Goal: Task Accomplishment & Management: Manage account settings

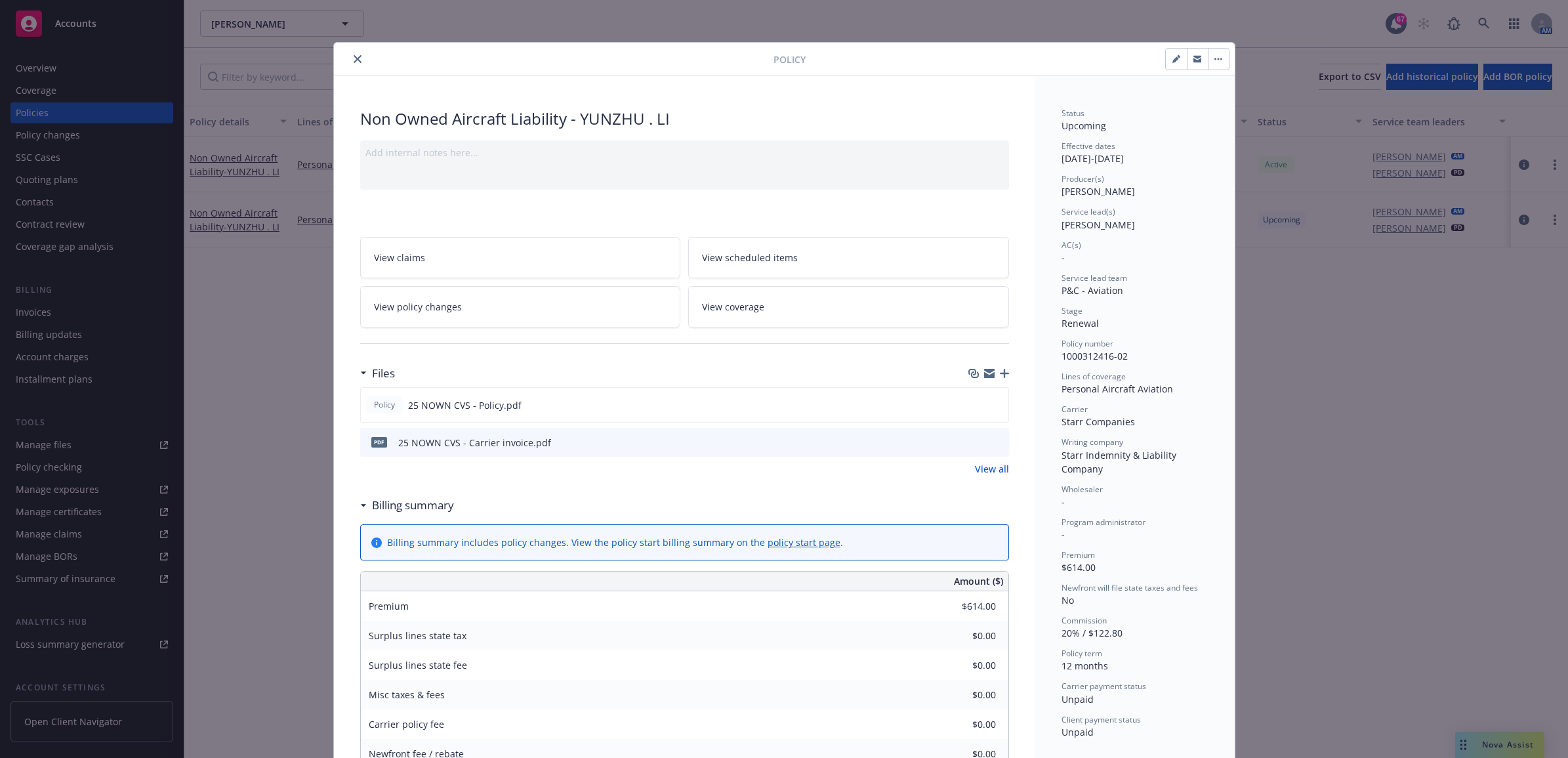
click at [353, 58] on icon "close" at bounding box center [357, 59] width 8 height 8
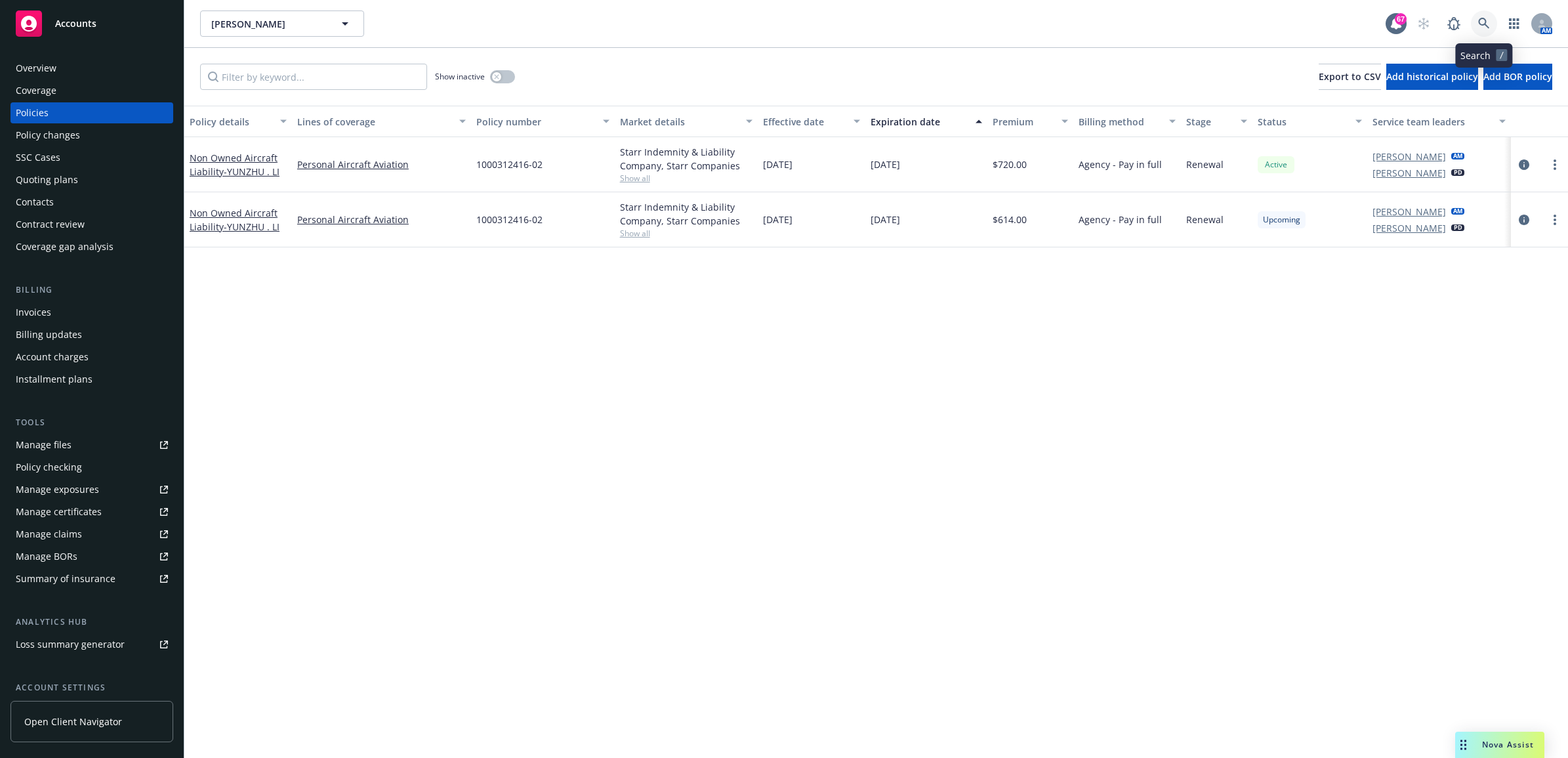
click at [1483, 15] on link at bounding box center [1484, 24] width 26 height 26
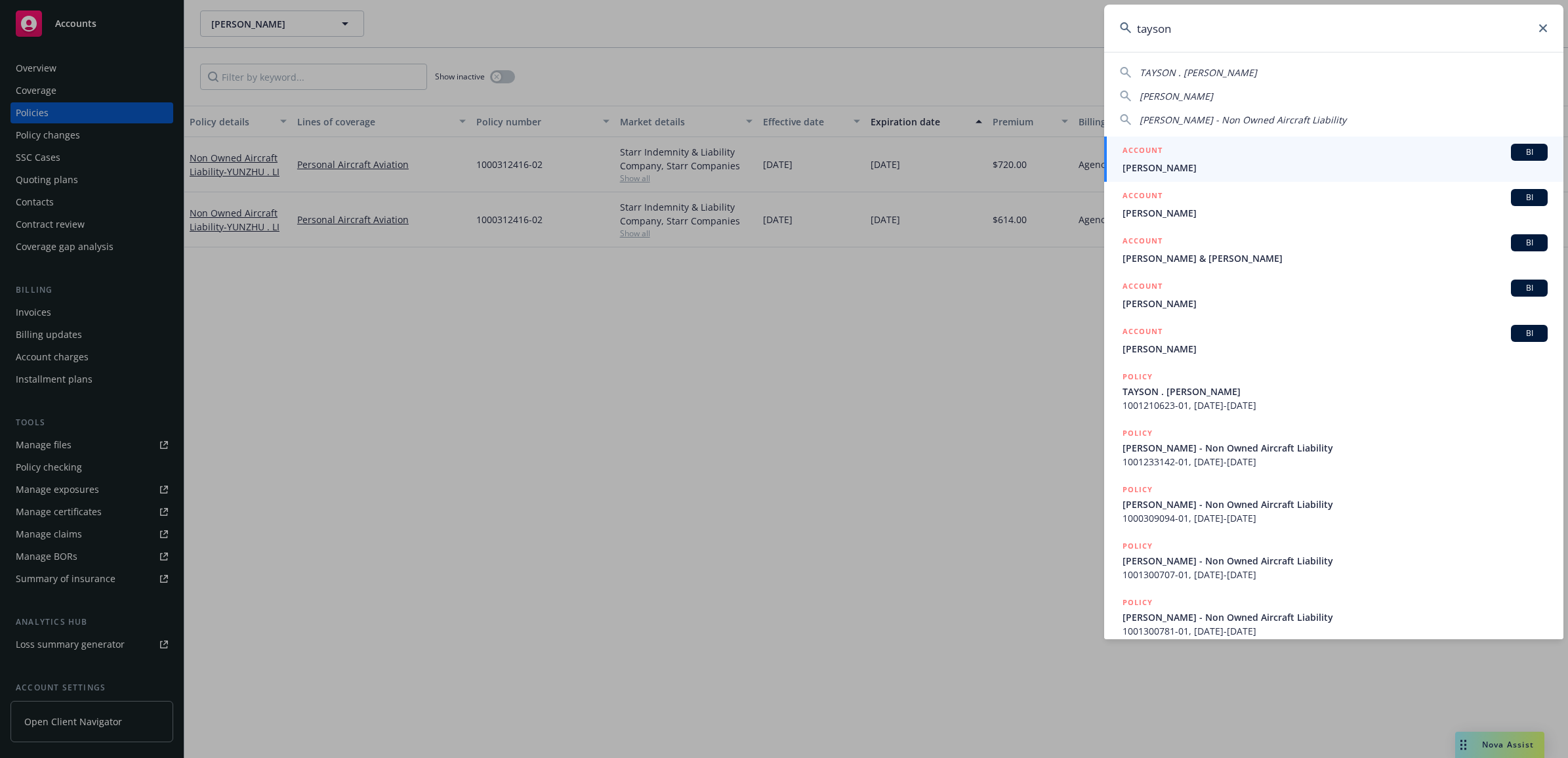
type input "tayson"
click at [1202, 161] on span "[PERSON_NAME]" at bounding box center [1336, 167] width 426 height 14
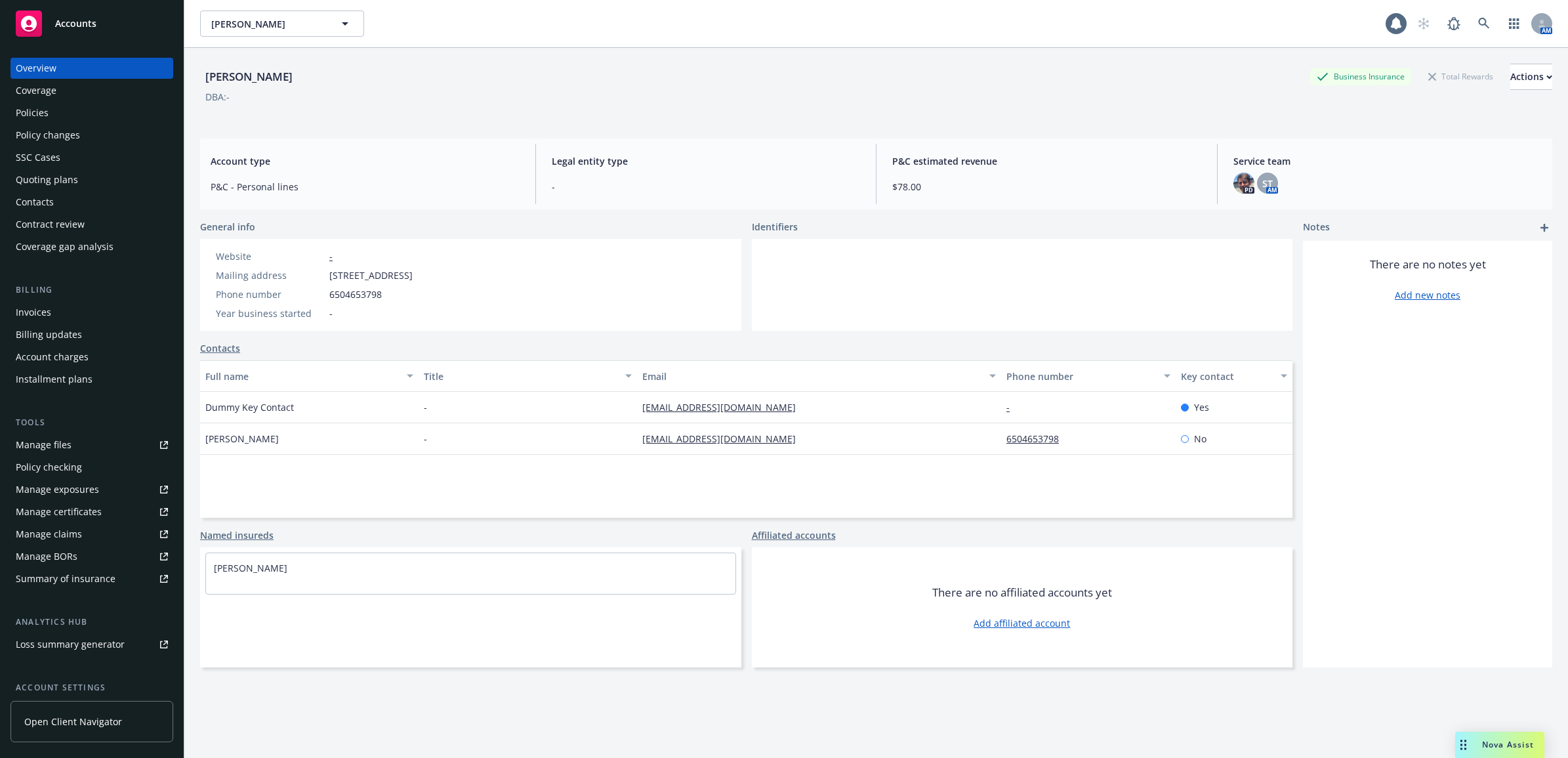
click at [91, 113] on div "Policies" at bounding box center [92, 112] width 152 height 21
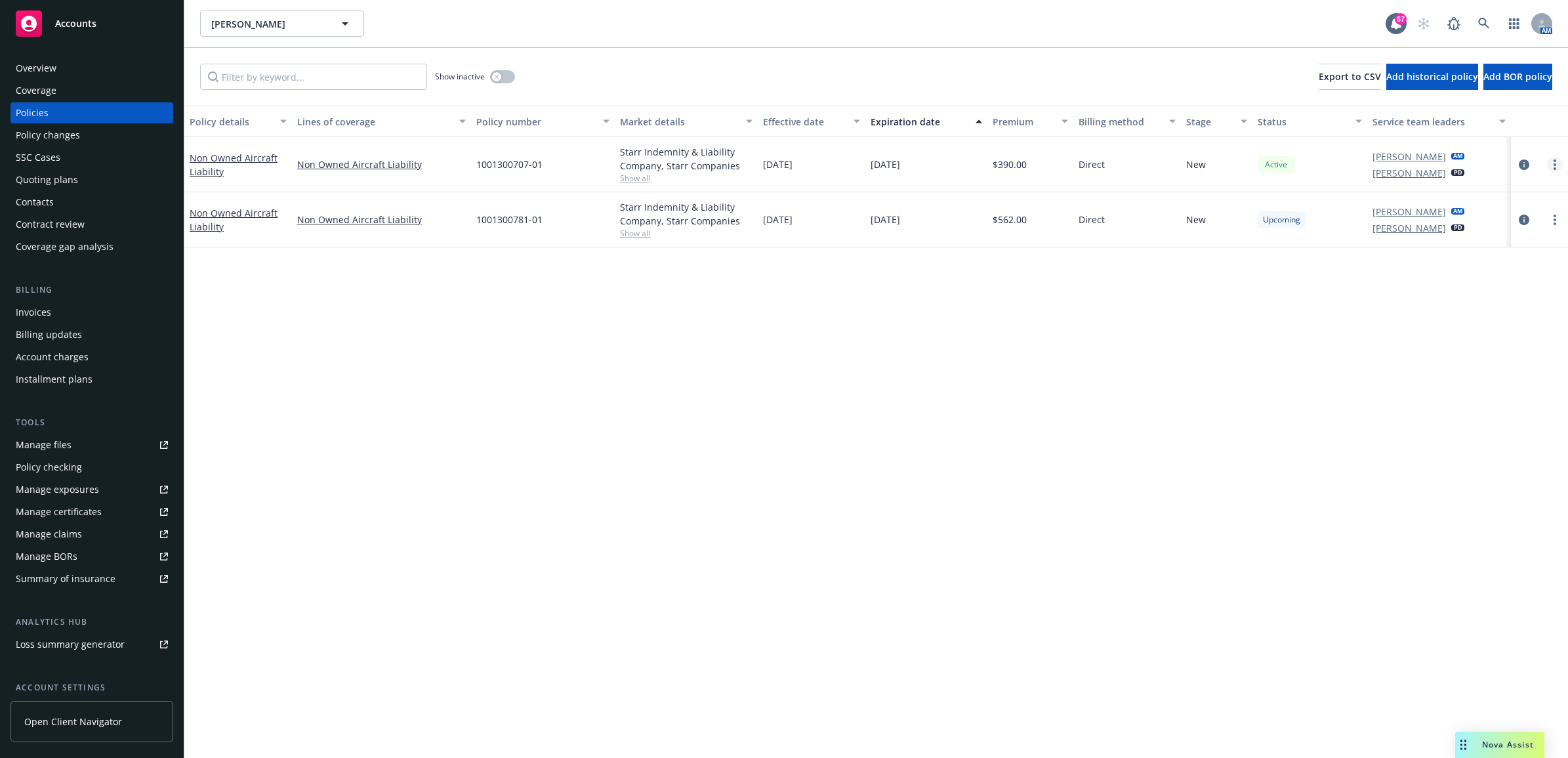
click at [1554, 165] on icon "more" at bounding box center [1555, 165] width 2 height 11
drag, startPoint x: 1095, startPoint y: 339, endPoint x: 1422, endPoint y: 214, distance: 350.1
click at [1096, 339] on div "Policy details Lines of coverage Policy number Market details Effective date Ex…" at bounding box center [876, 432] width 1384 height 652
click at [1523, 171] on link "circleInformation" at bounding box center [1524, 164] width 16 height 16
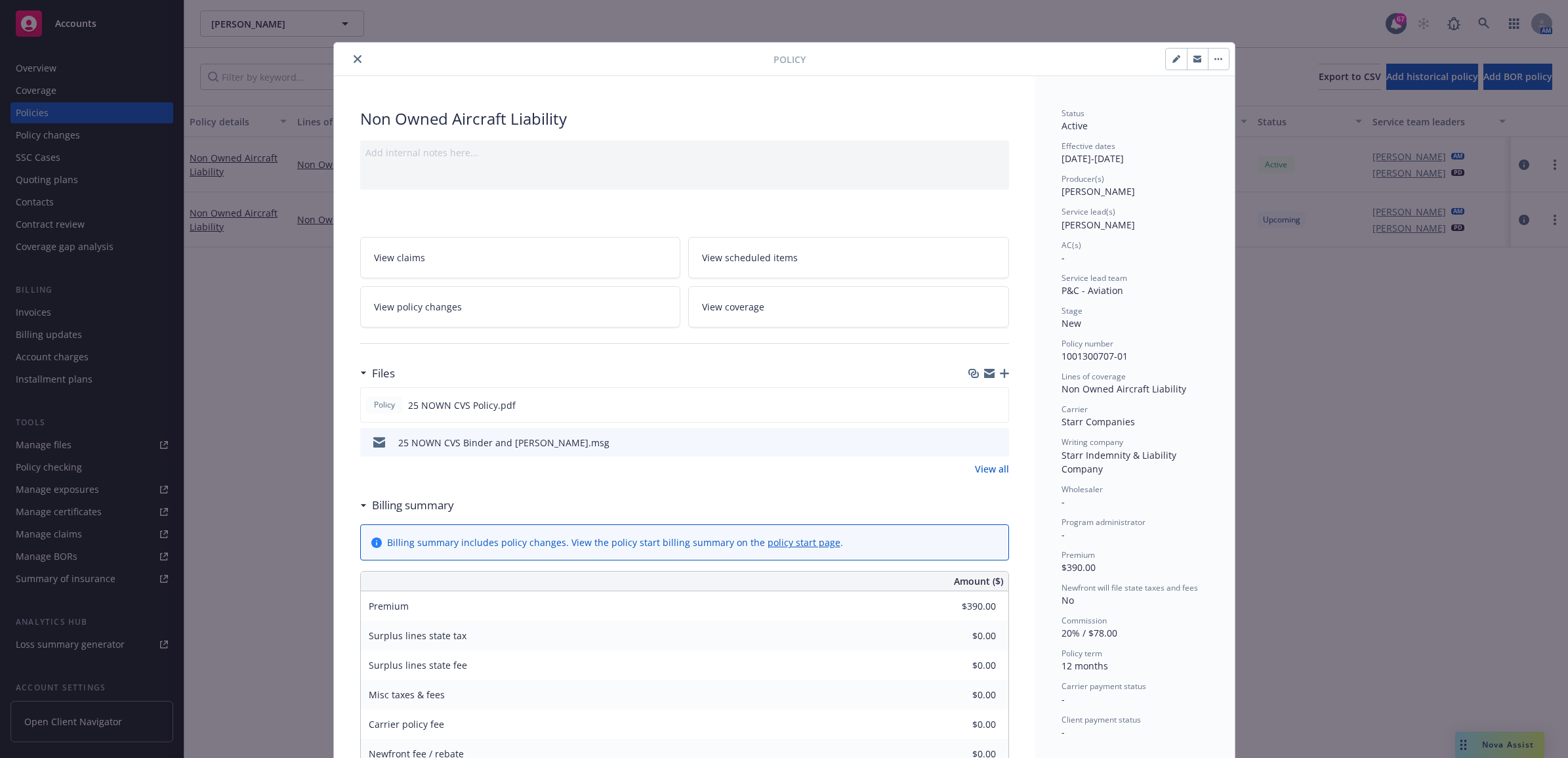
click at [353, 51] on button "close" at bounding box center [357, 59] width 16 height 16
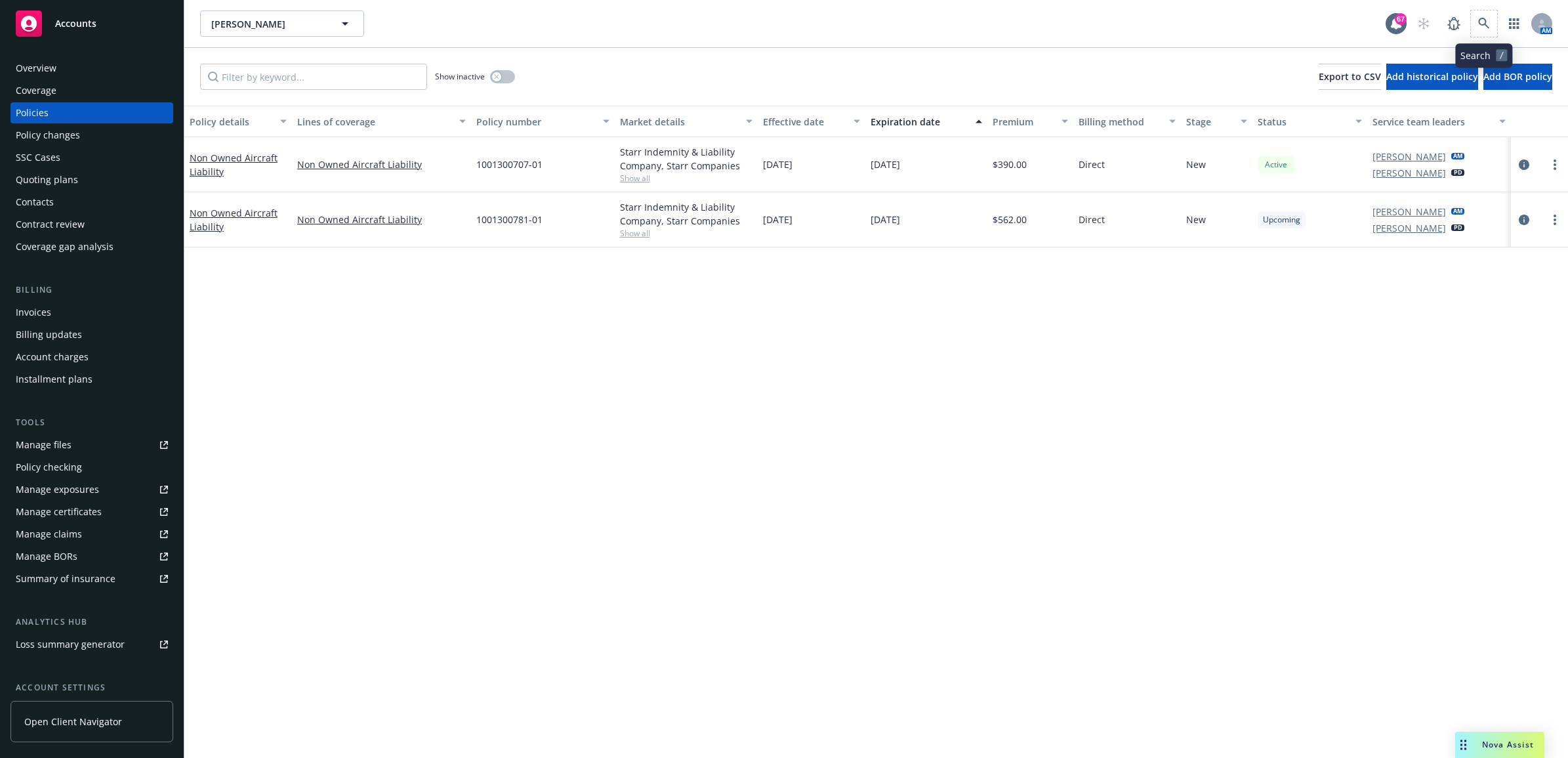
click at [1495, 15] on span at bounding box center [1484, 24] width 26 height 26
click at [1487, 22] on icon at bounding box center [1483, 23] width 12 height 12
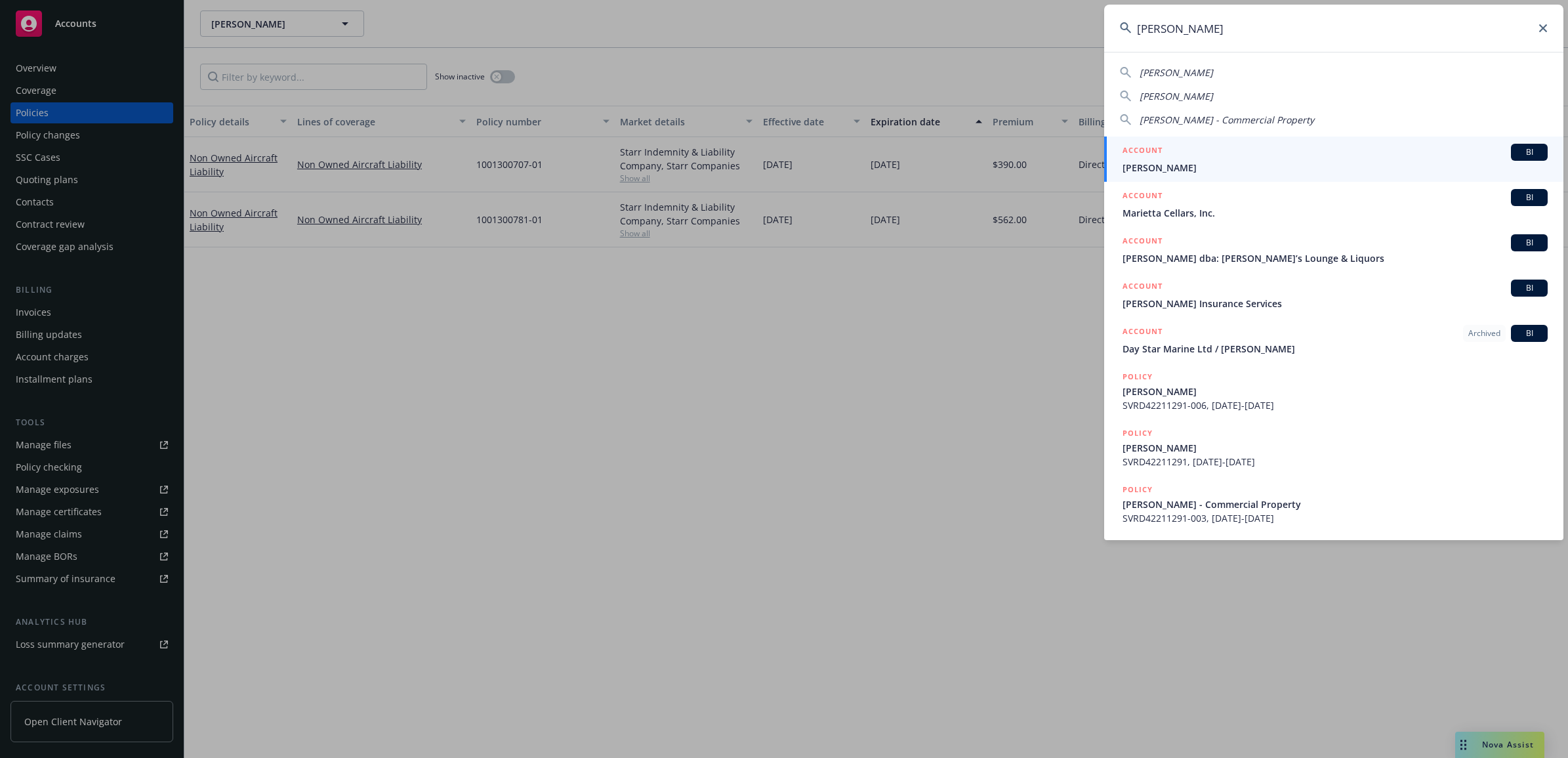
type input "[PERSON_NAME]"
drag, startPoint x: 1156, startPoint y: 155, endPoint x: 1049, endPoint y: 189, distance: 112.3
click at [1156, 155] on h5 "ACCOUNT" at bounding box center [1143, 151] width 40 height 16
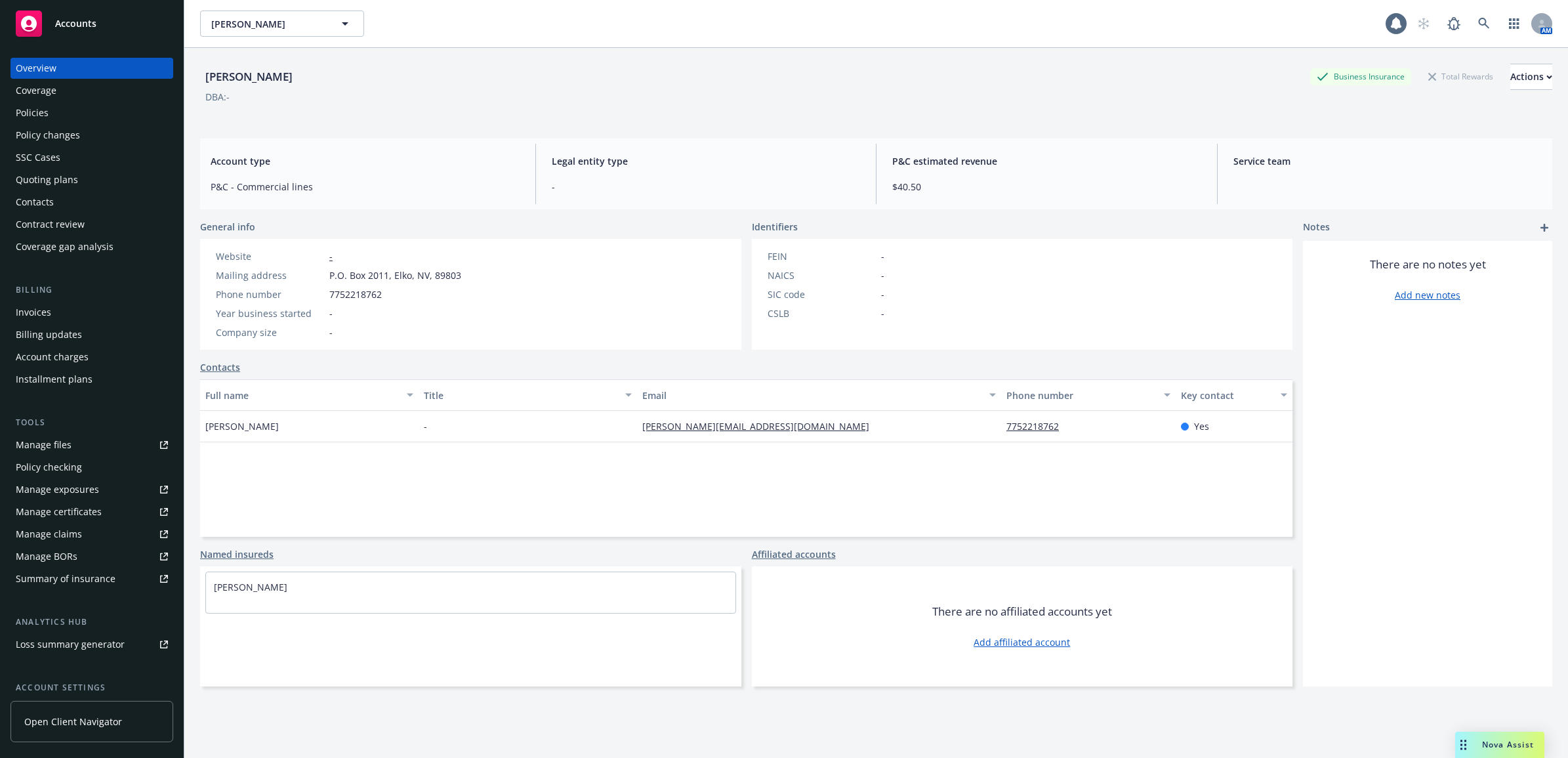
click at [68, 111] on div "Policies" at bounding box center [92, 112] width 152 height 21
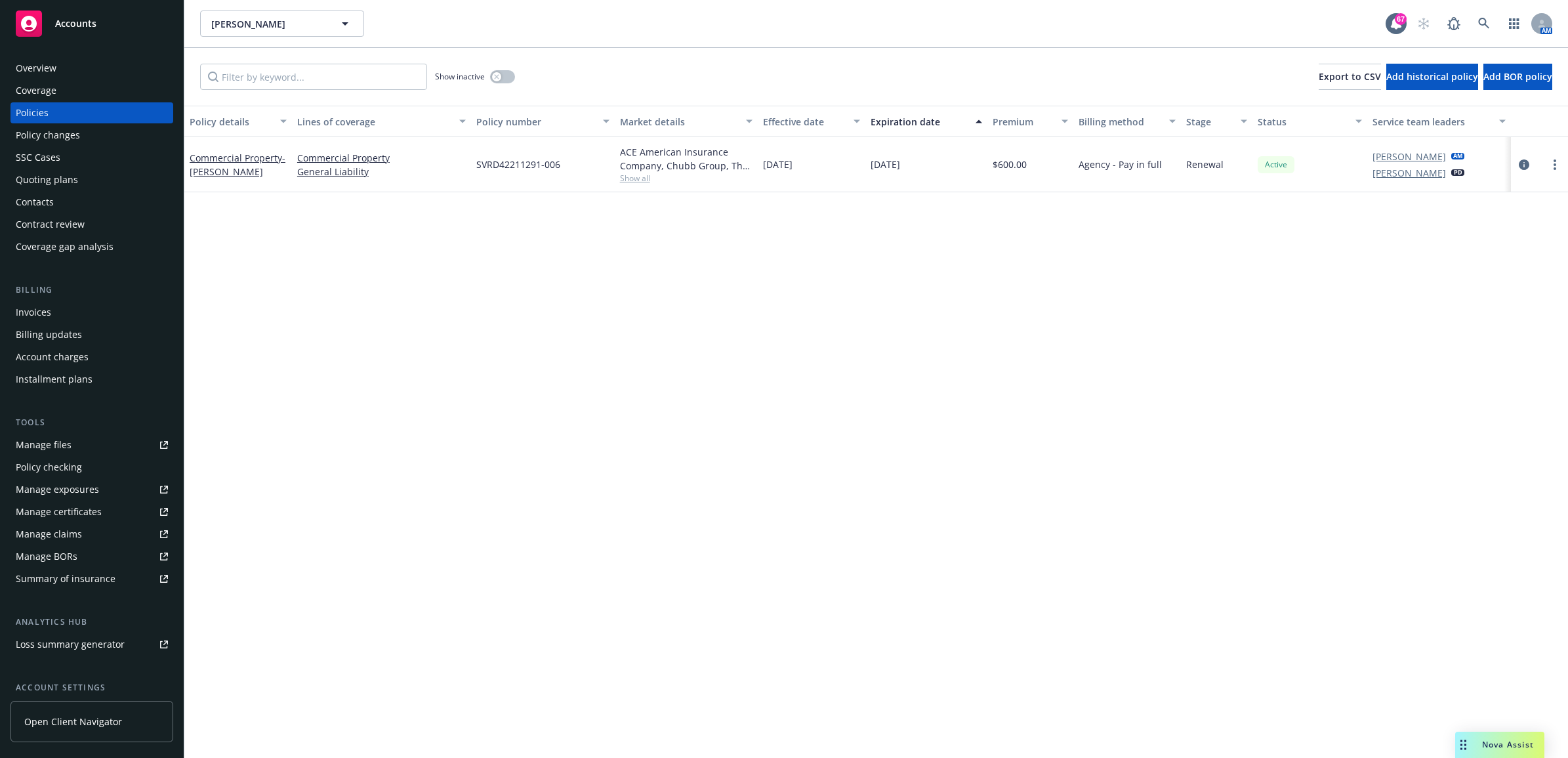
click at [1531, 170] on div at bounding box center [1540, 164] width 47 height 16
click at [1526, 164] on icon "circleInformation" at bounding box center [1524, 165] width 11 height 11
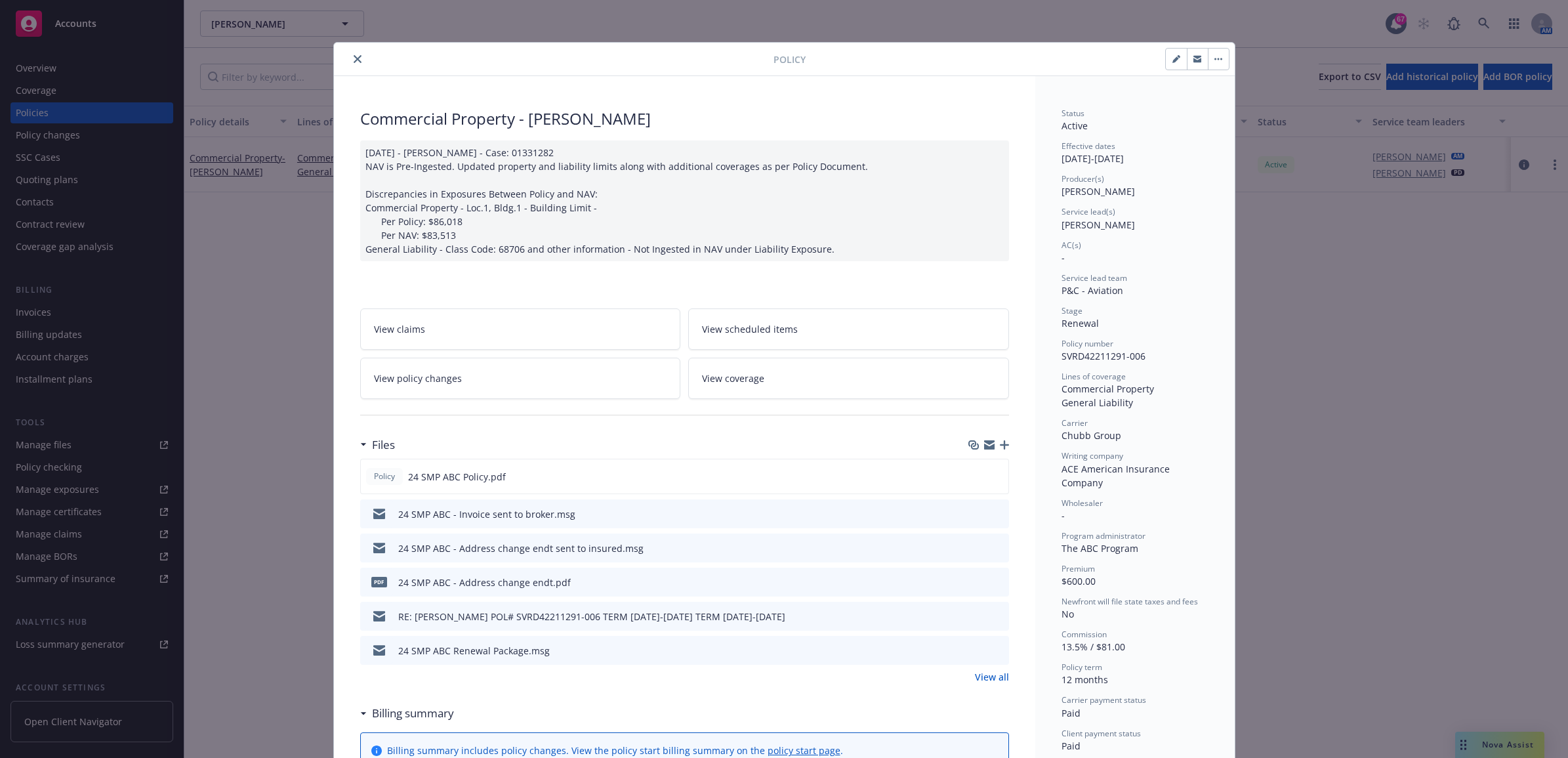
click at [1000, 444] on icon "button" at bounding box center [1005, 445] width 9 height 9
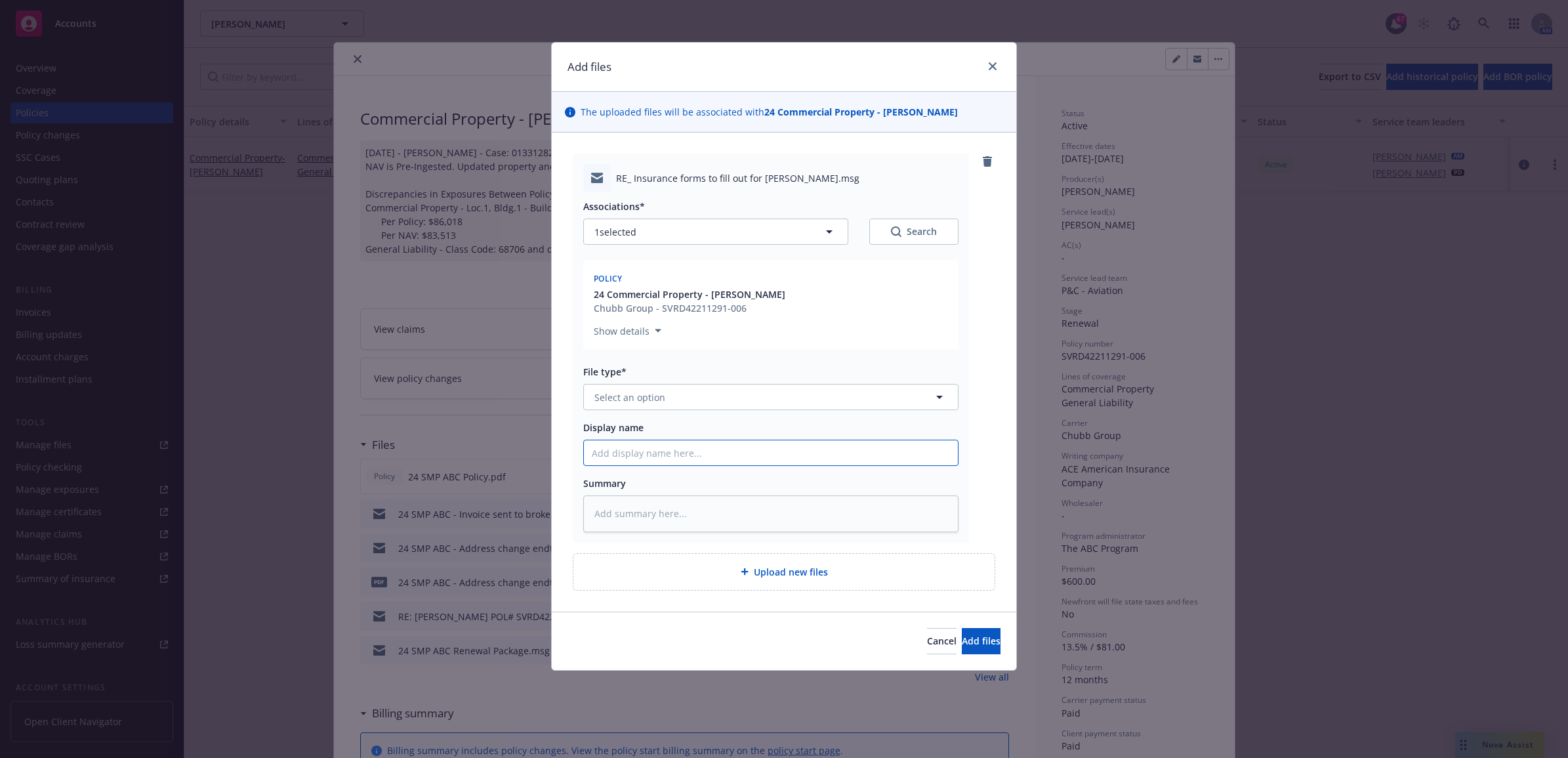
click at [638, 463] on input "Display name" at bounding box center [771, 452] width 374 height 25
type textarea "x"
type input "2"
type textarea "x"
type input "25"
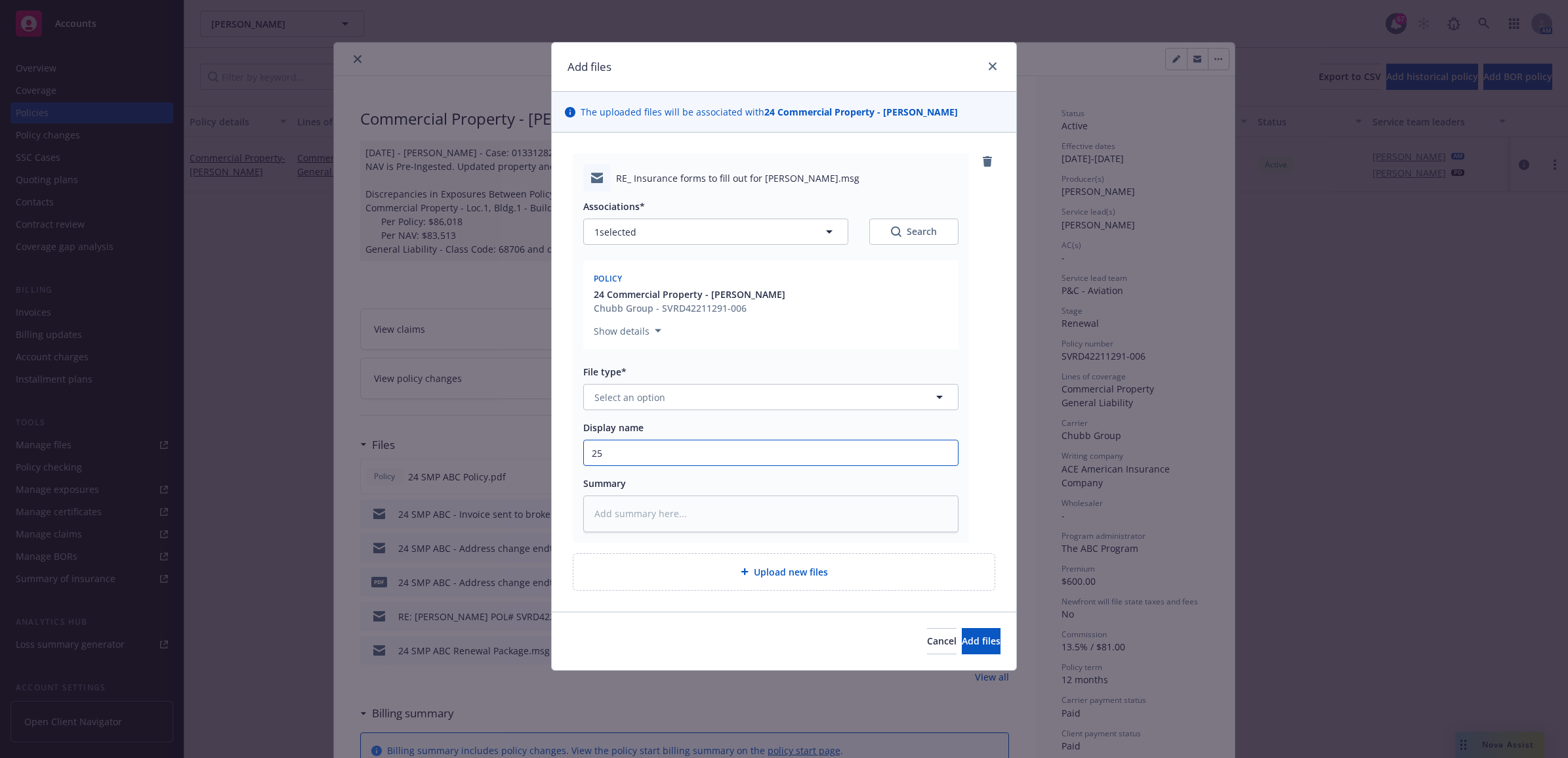
type textarea "x"
type input "25"
type textarea "x"
type input "25 S"
type textarea "x"
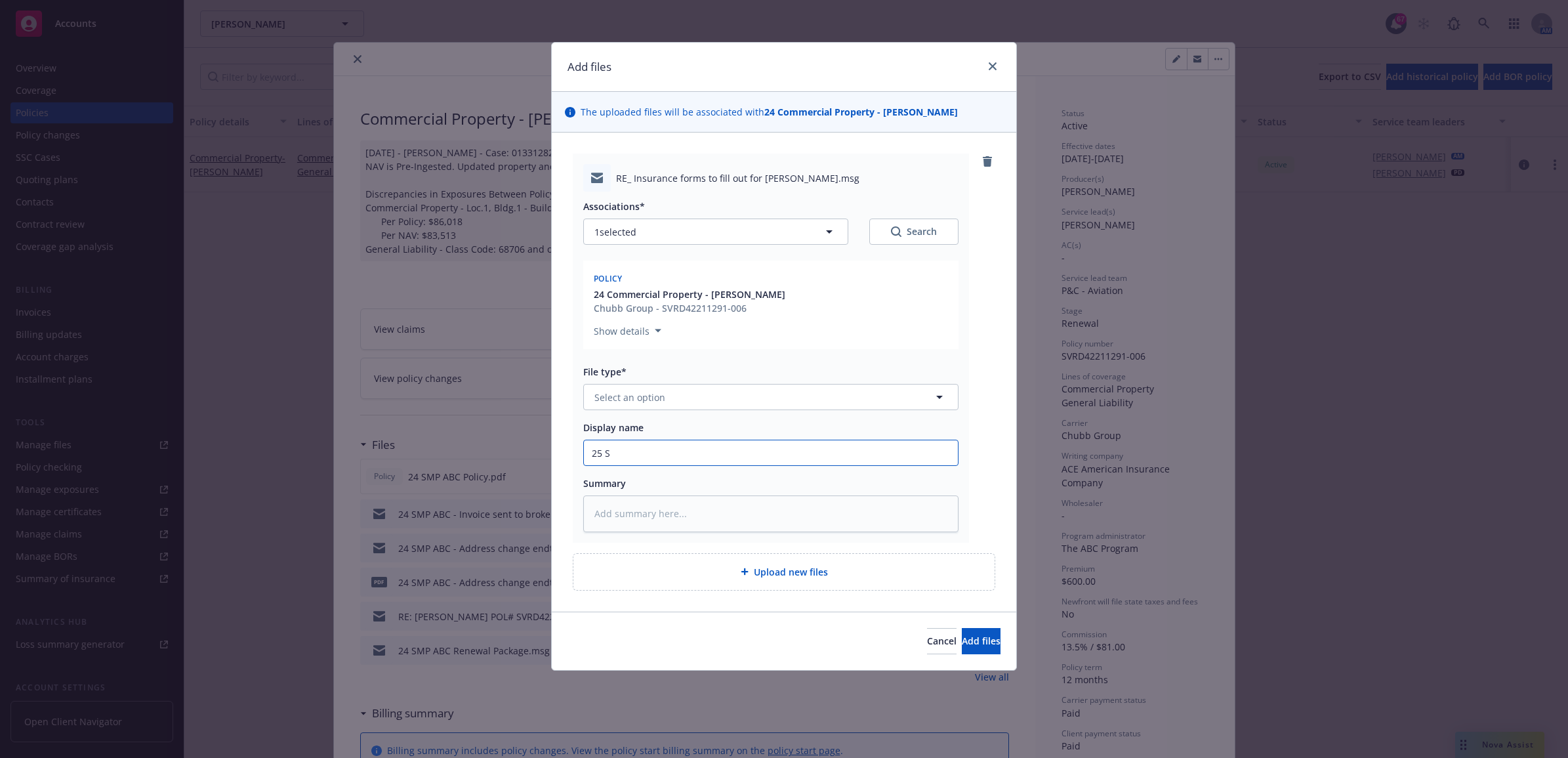
type input "25 SM"
type textarea "x"
type input "25 SMP"
type textarea "x"
type input "25 SMP"
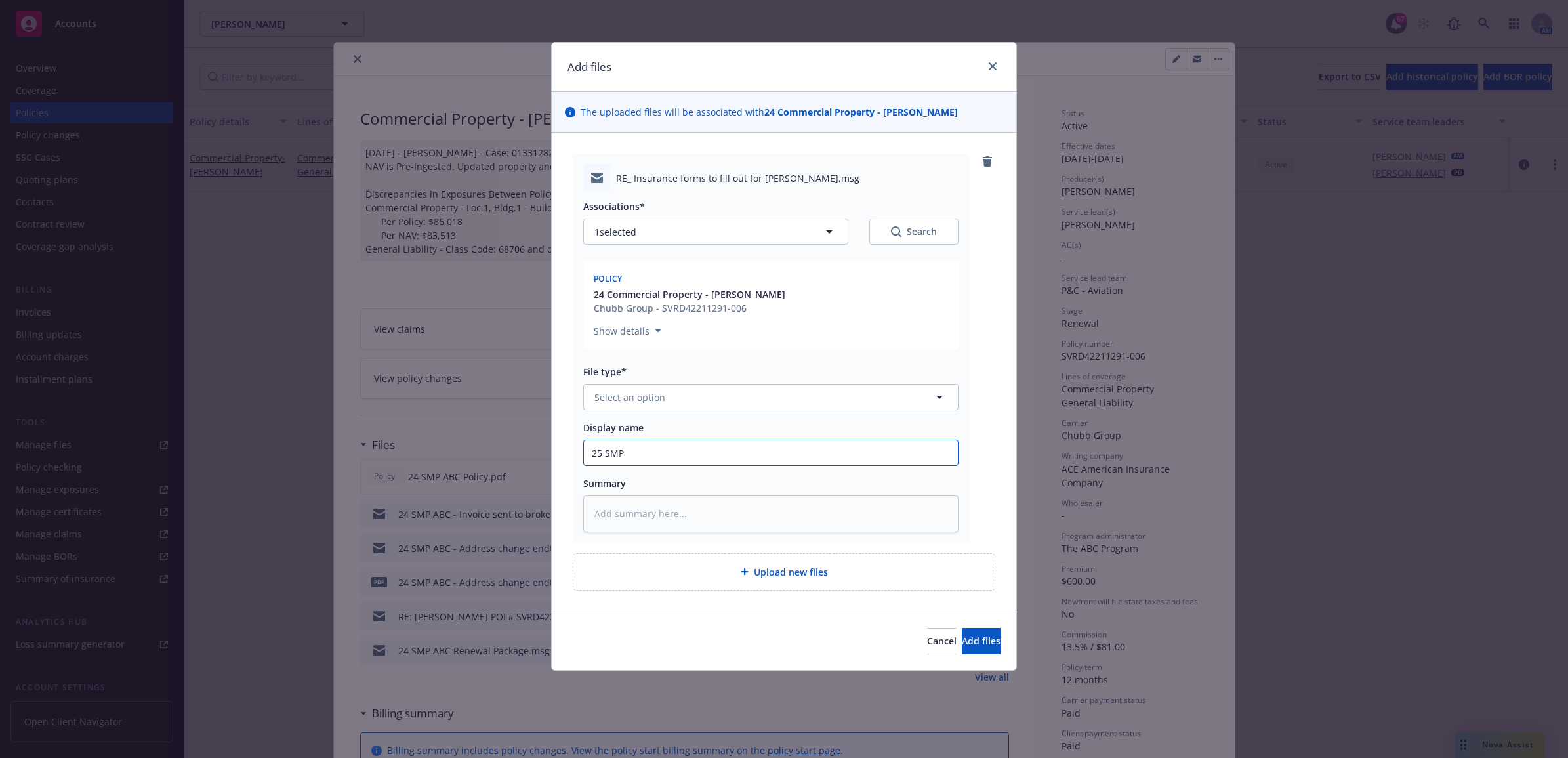
type textarea "x"
type input "25 SMP A"
type textarea "x"
type input "25 SMP AB"
type textarea "x"
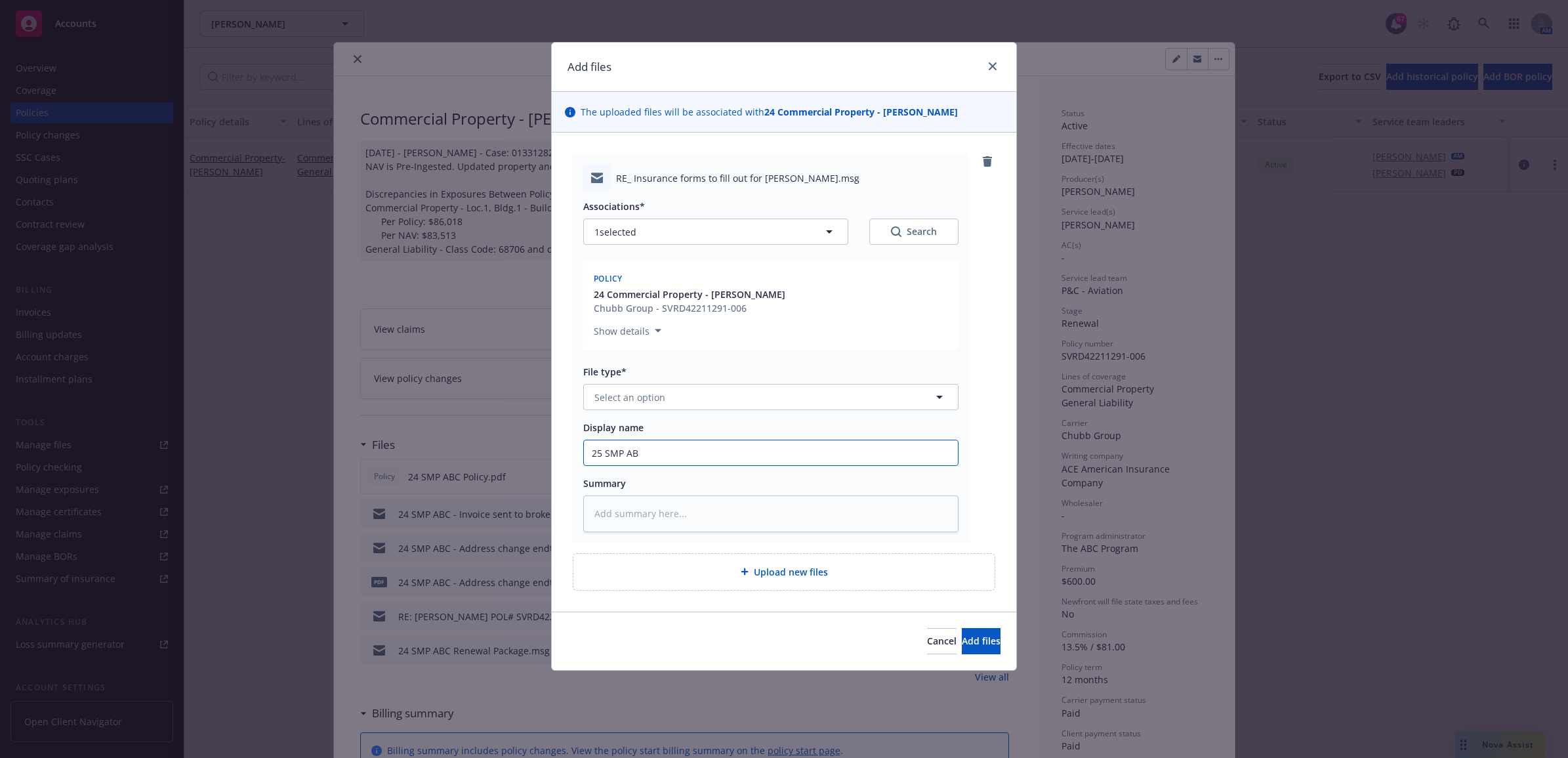
type input "25 SMP ABC"
type textarea "x"
type input "25 SMP ABC"
type textarea "x"
type input "25 SMP ABC -"
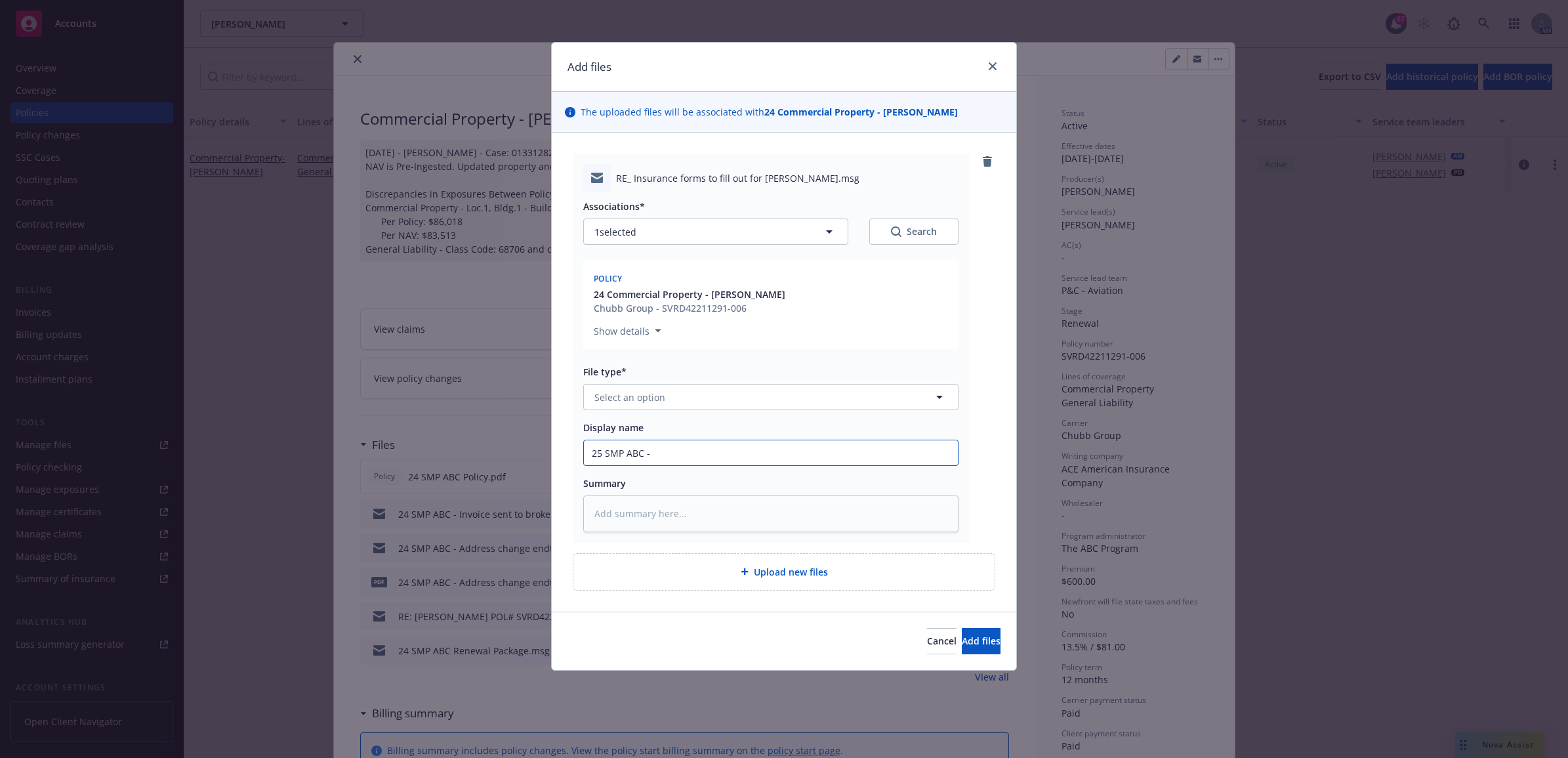
type textarea "x"
type input "25 SMP ABC -"
type textarea "x"
type input "25 SMP ABC - I"
type textarea "x"
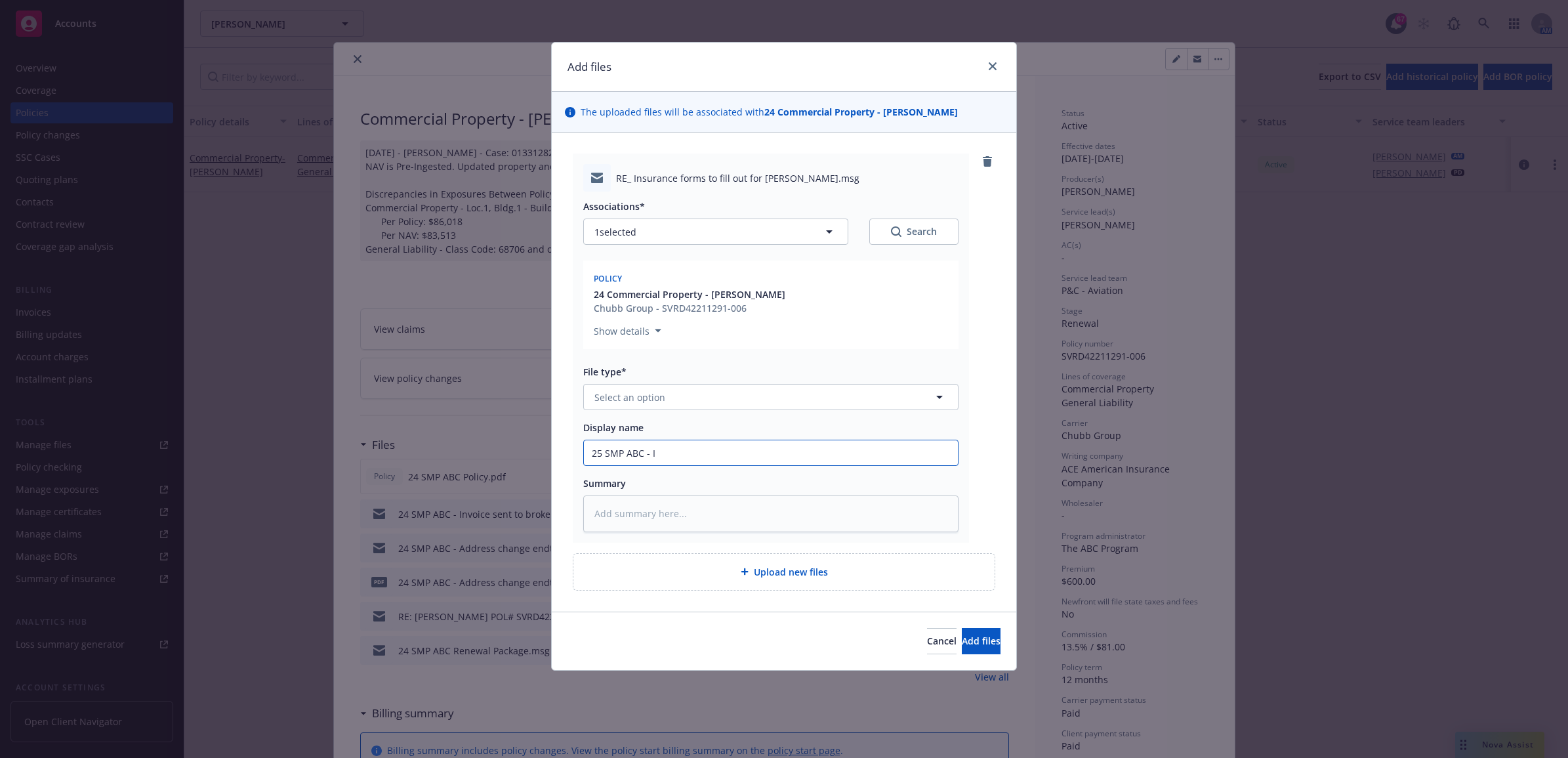
type input "25 SMP ABC - In"
type textarea "x"
type input "25 SMP ABC - Ins"
type textarea "x"
type input "25 SMP ABC - Insu"
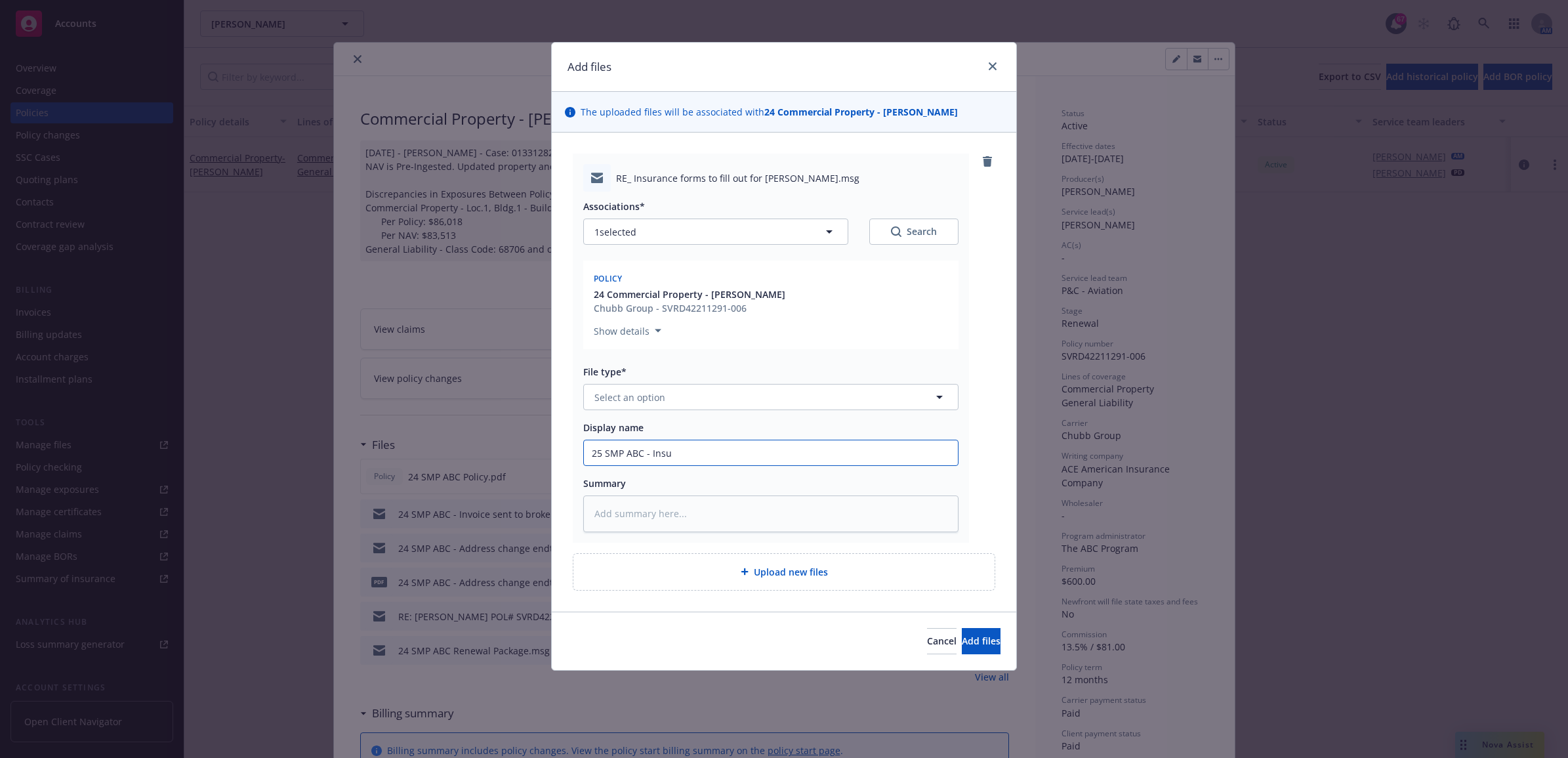
type textarea "x"
type input "25 SMP ABC - Insur"
type textarea "x"
type input "25 SMP ABC - Insure"
type textarea "x"
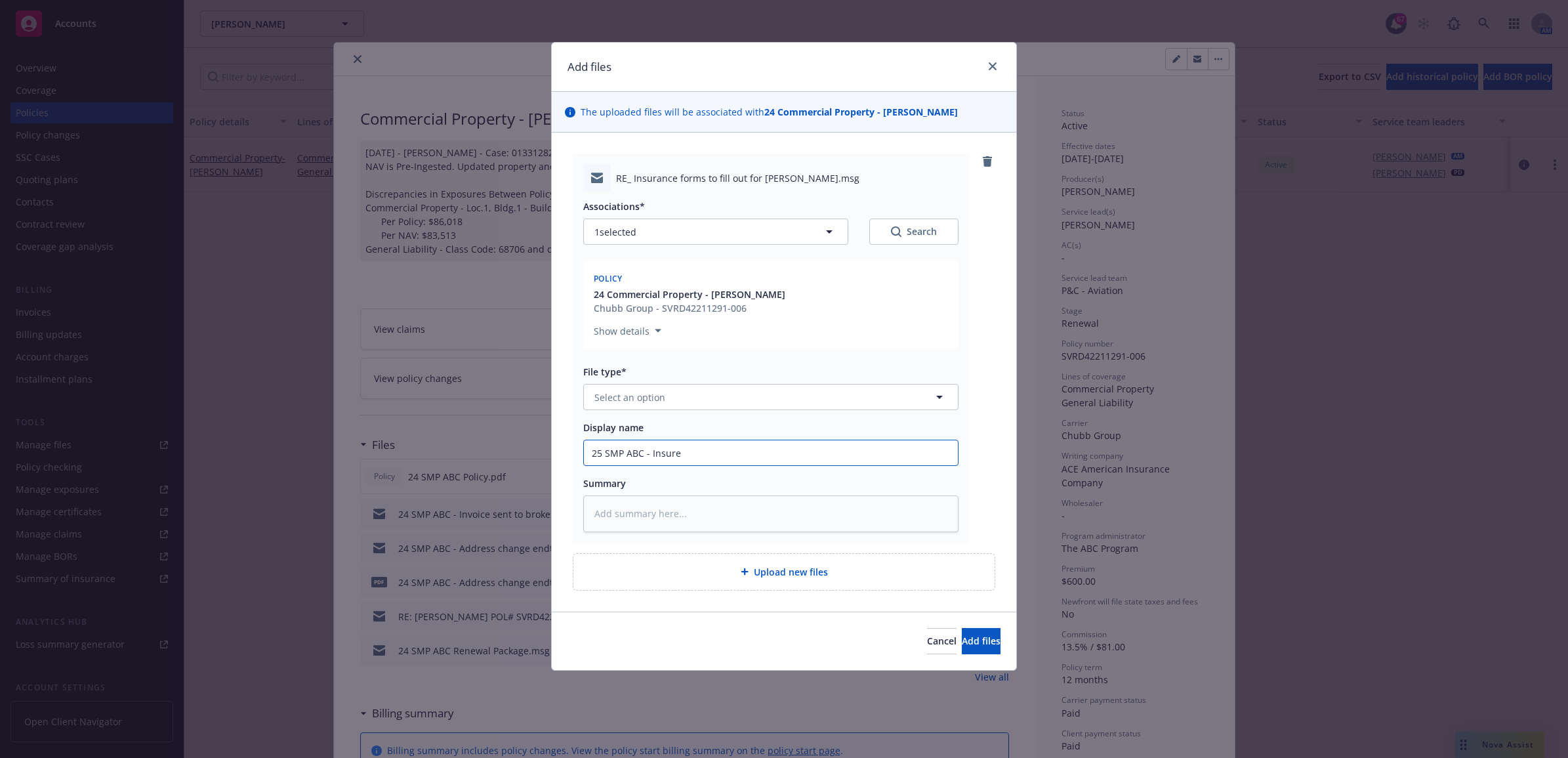
type input "25 SMP ABC - Insured"
type textarea "x"
type input "25 SMP ABC - Insured"
type textarea "x"
type input "25 SMP ABC - Insured n"
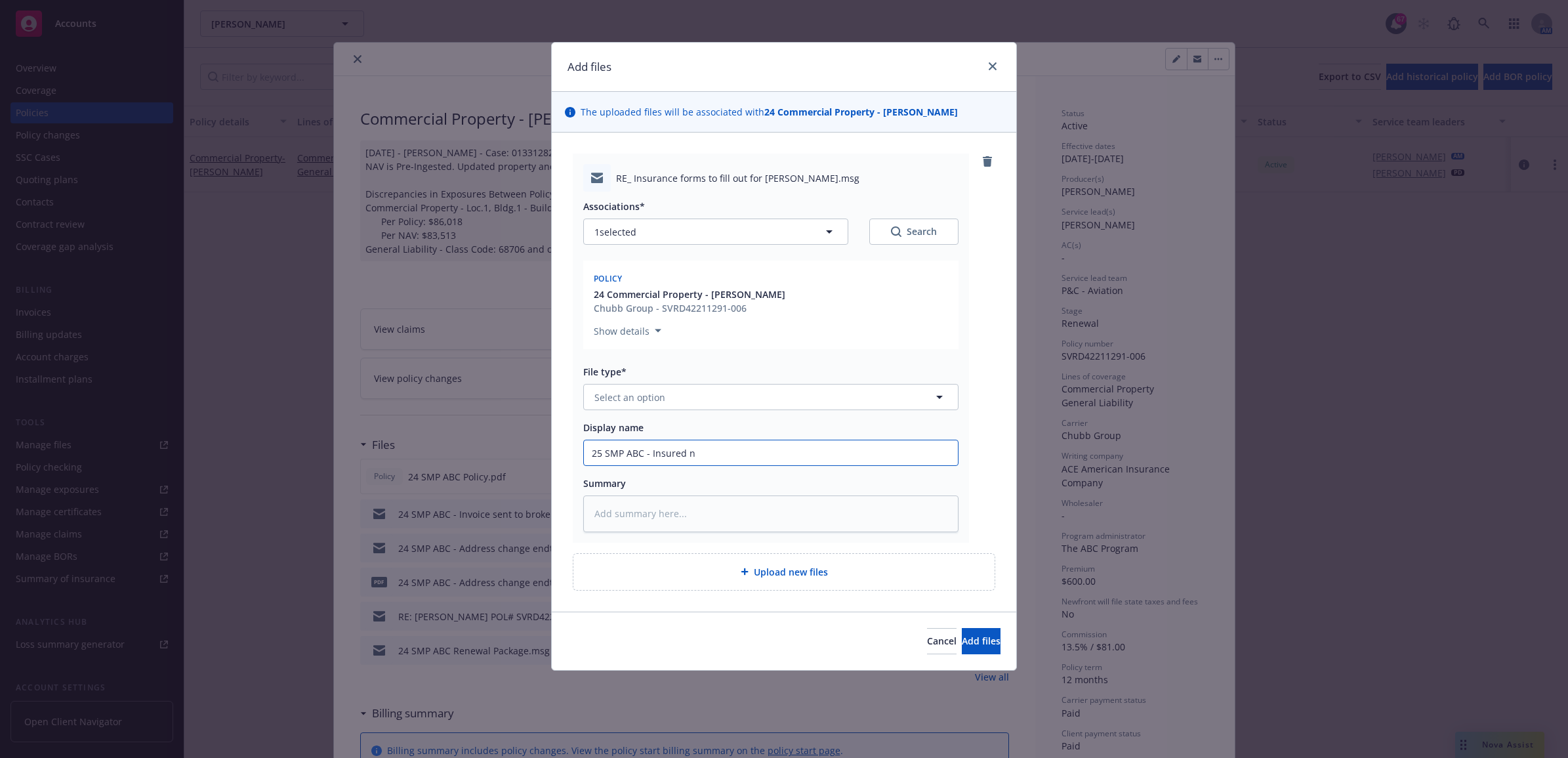
type textarea "x"
type input "25 SMP ABC - Insured no"
type textarea "x"
type input "25 SMP ABC - Insured not"
type textarea "x"
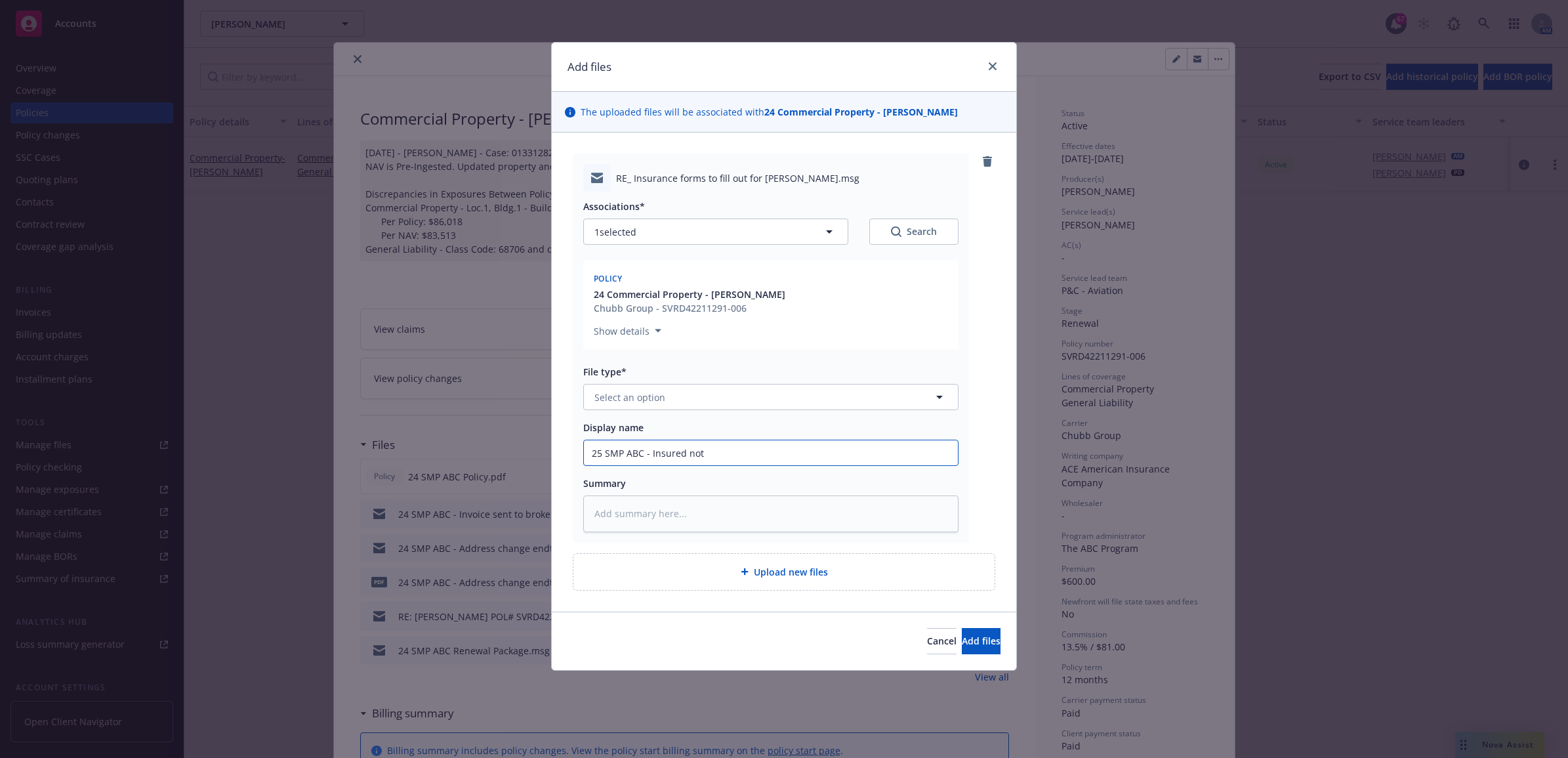
type input "25 SMP ABC - Insured not"
type textarea "x"
type input "25 SMP ABC - Insured not r"
type textarea "x"
type input "25 SMP ABC - Insured not re"
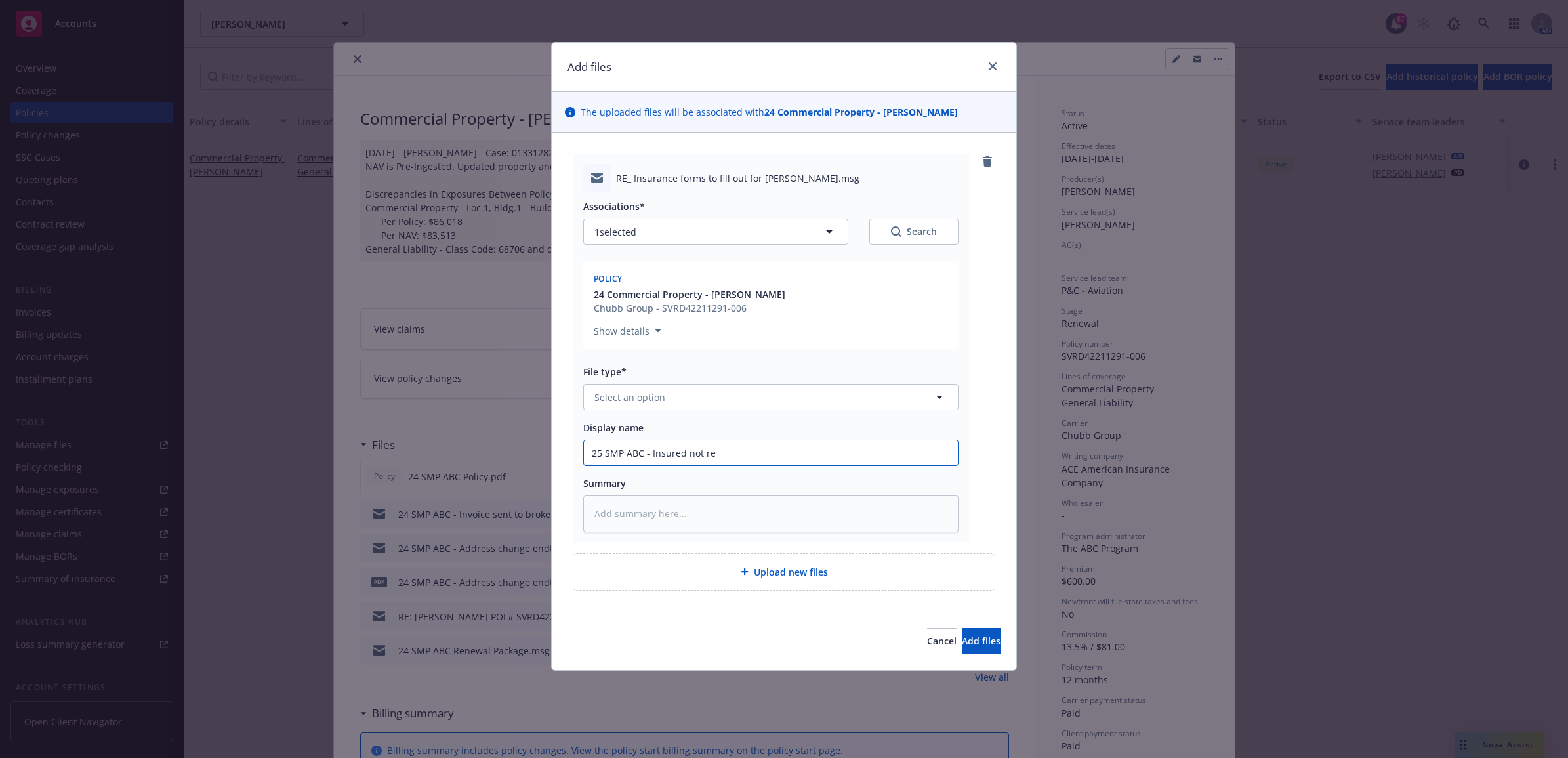
type textarea "x"
type input "25 SMP ABC - Insured not ren"
type textarea "x"
type input "25 SMP ABC - Insured not [PERSON_NAME]"
type textarea "x"
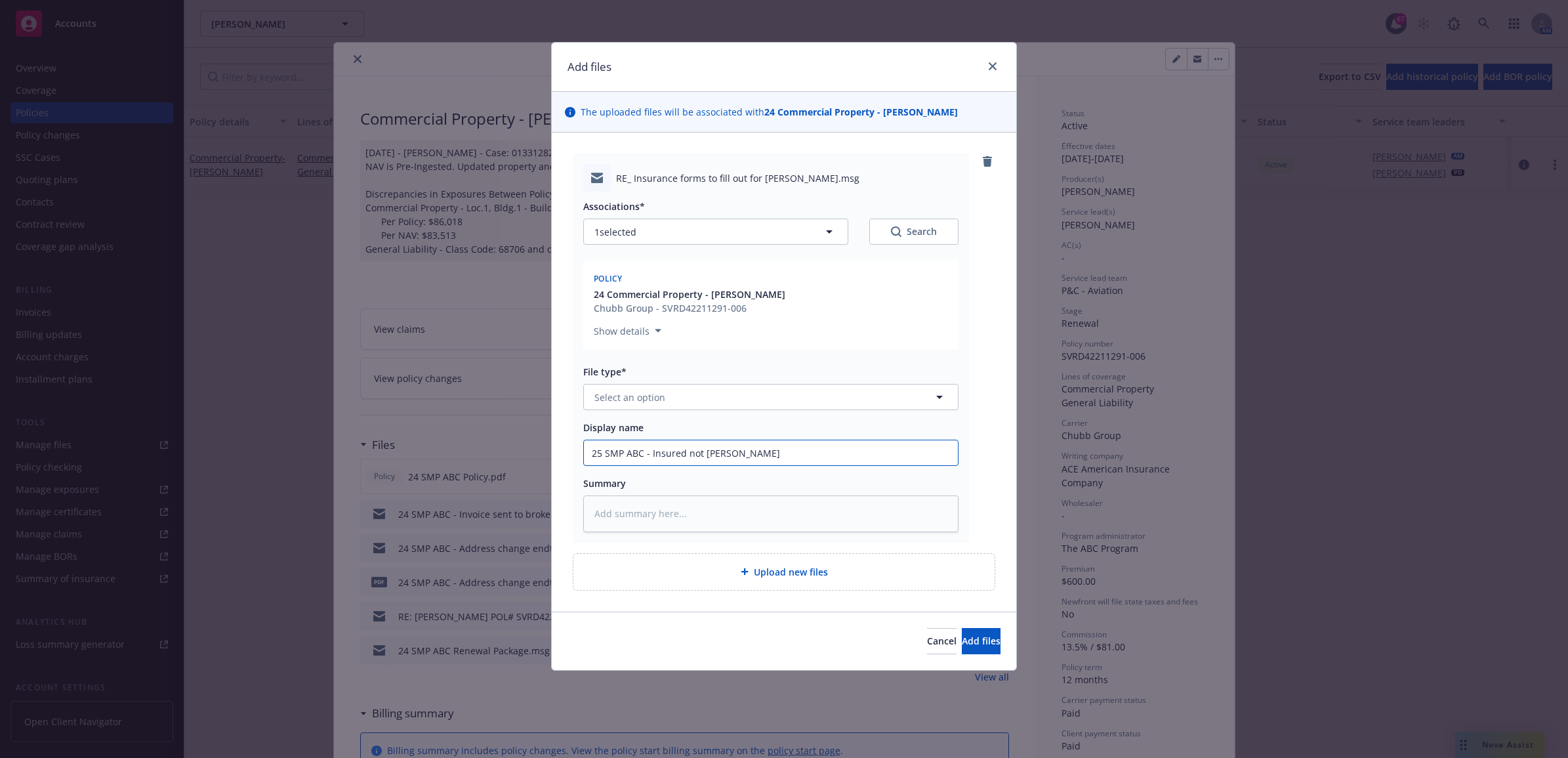
type input "25 SMP ABC - Insured not renew"
type textarea "x"
type input "25 SMP ABC - Insured not renewi"
type textarea "x"
type input "25 SMP ABC - Insured not renewing"
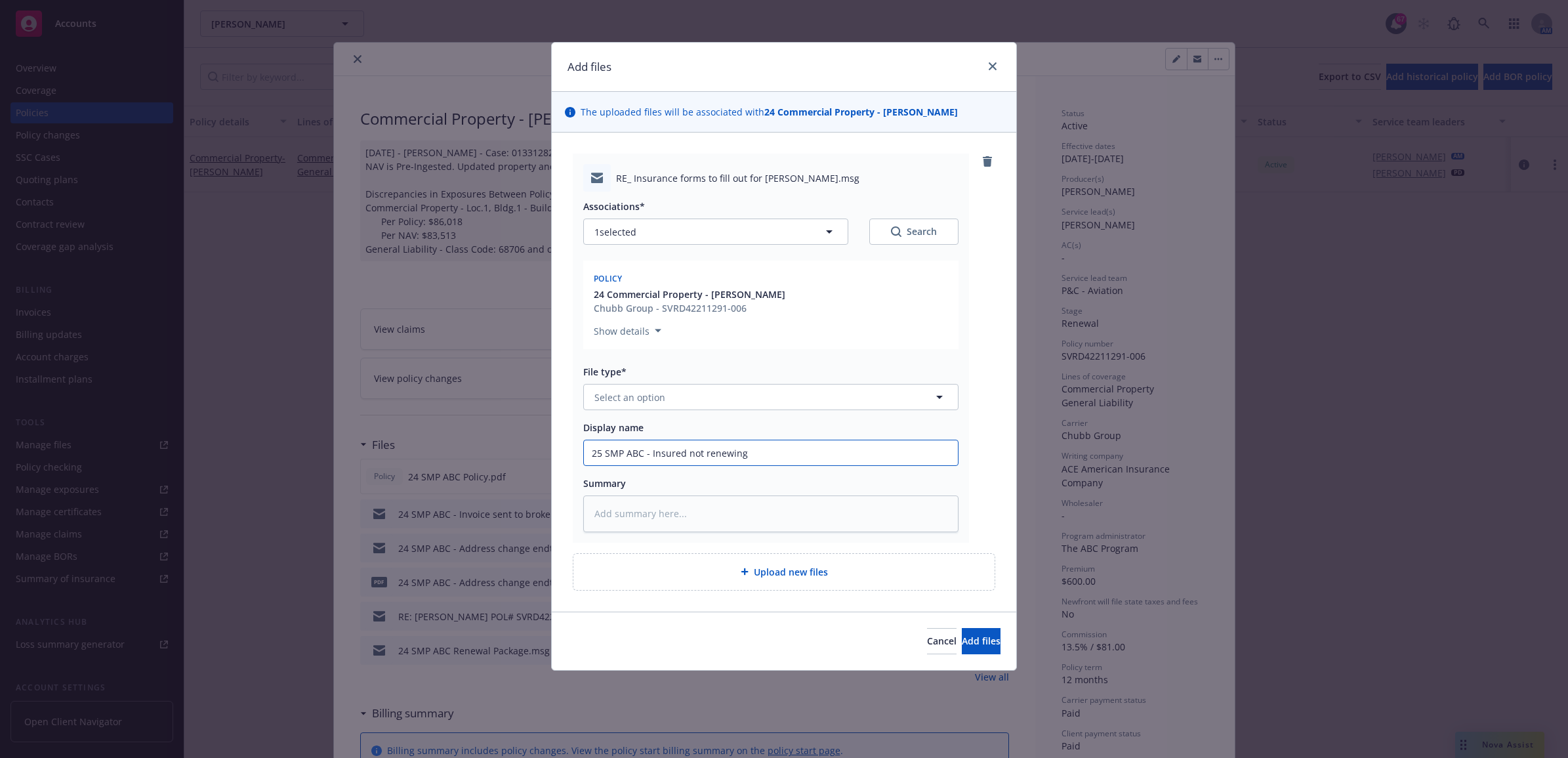
type textarea "x"
drag, startPoint x: 817, startPoint y: 459, endPoint x: 490, endPoint y: 501, distance: 329.7
click at [475, 511] on div "Add files The uploaded files will be associated with 24 Commercial Property - […" at bounding box center [784, 379] width 1568 height 758
type input "25 SMP ABC - Insured not renewing"
paste textarea "25 SMP ABC - Insured not renewing"
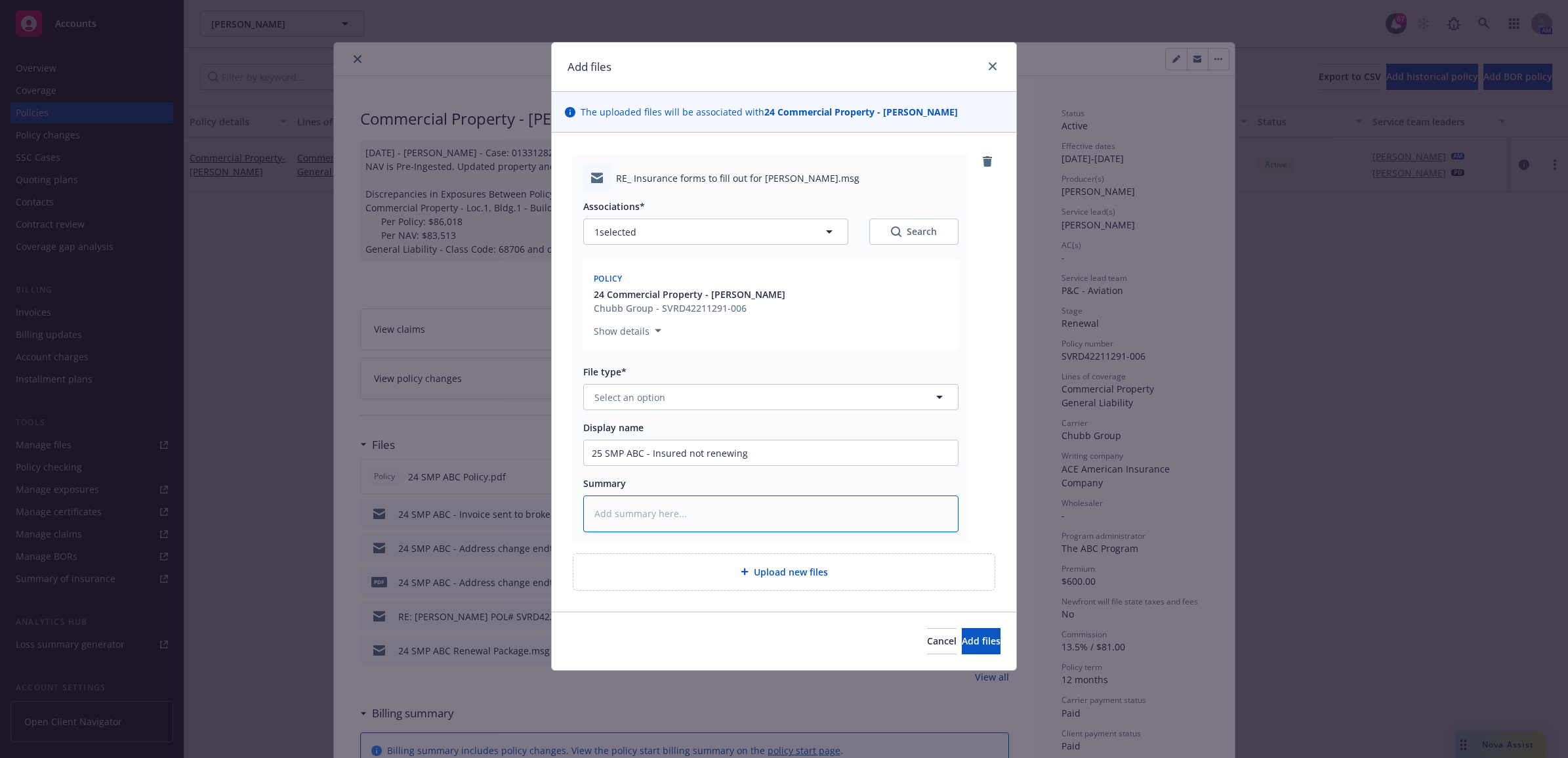
type textarea "x"
type textarea "25 SMP ABC - Insured not renewing"
click at [673, 398] on button "Select an option" at bounding box center [771, 397] width 376 height 26
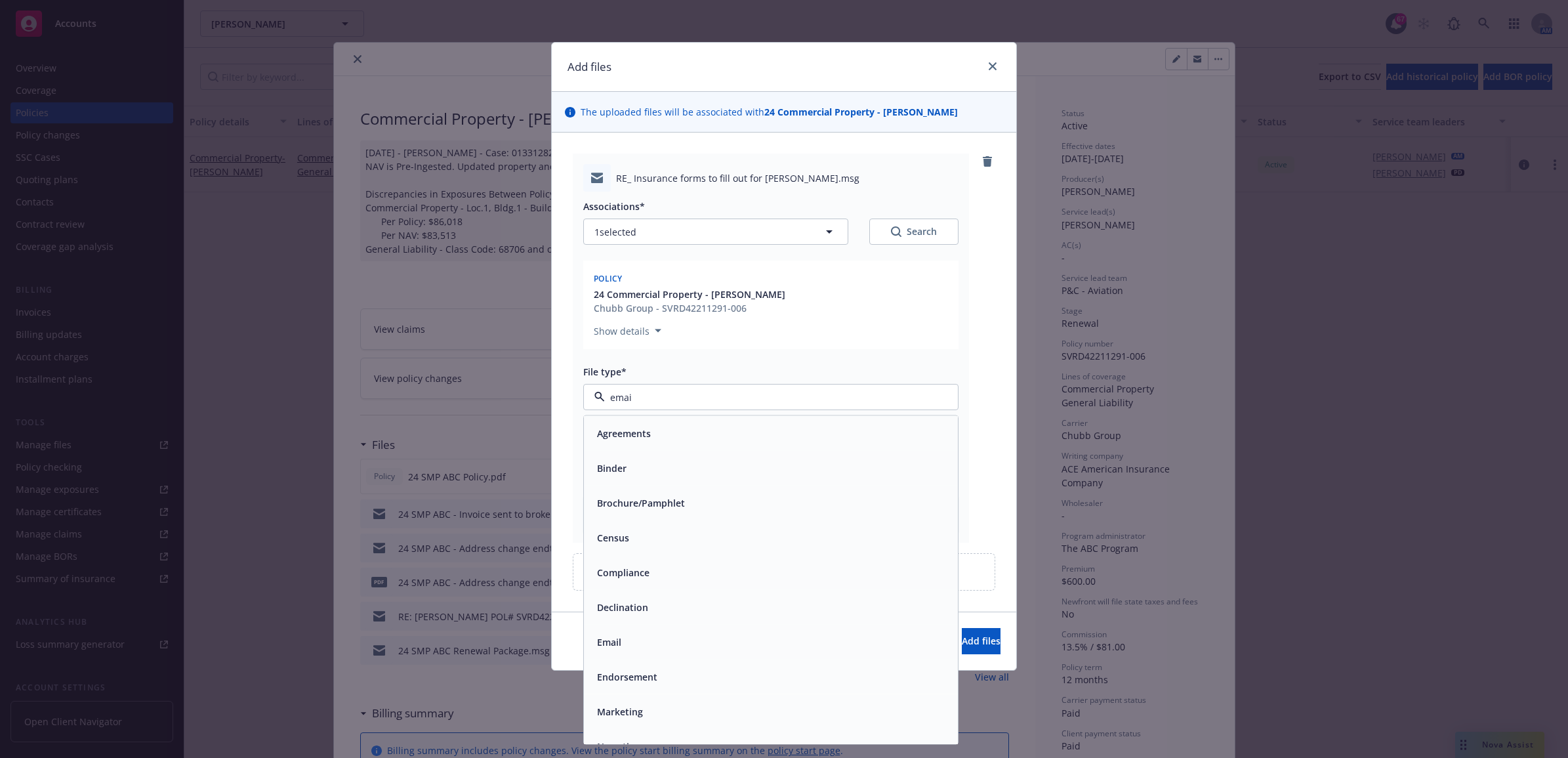
type input "email"
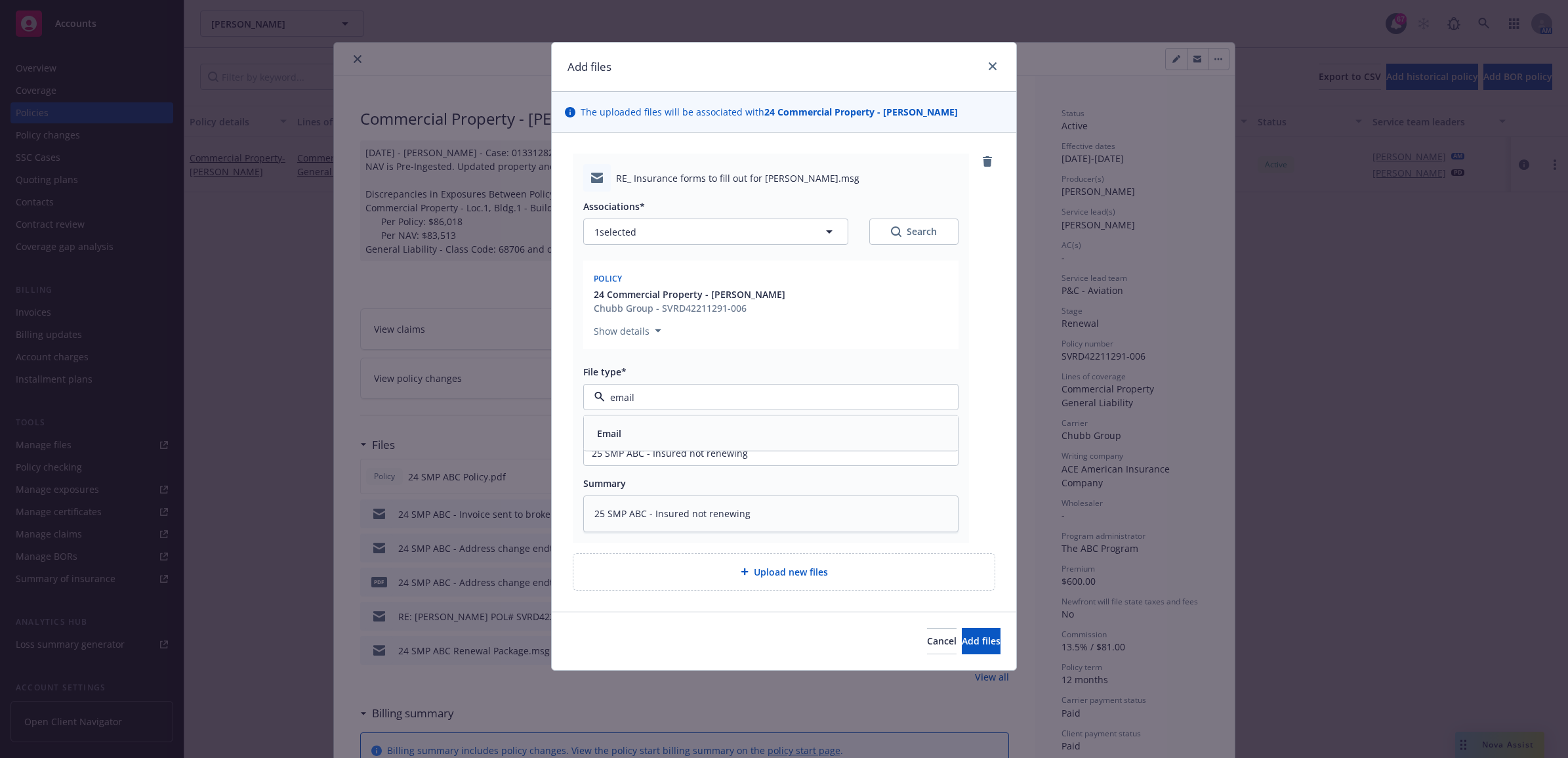
click at [657, 423] on div "Email" at bounding box center [771, 433] width 374 height 35
click at [962, 637] on span "Add files" at bounding box center [981, 640] width 38 height 12
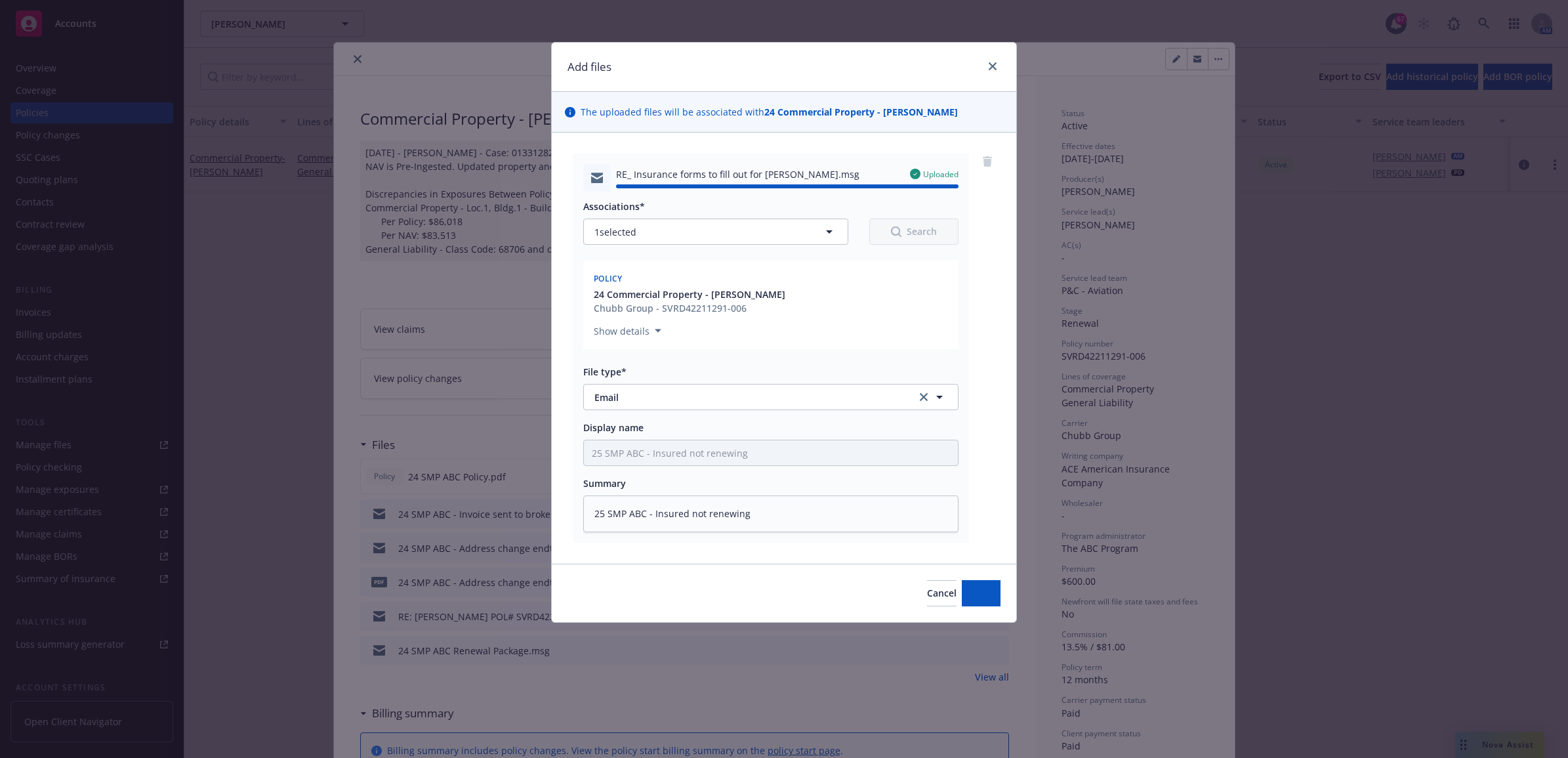
type textarea "x"
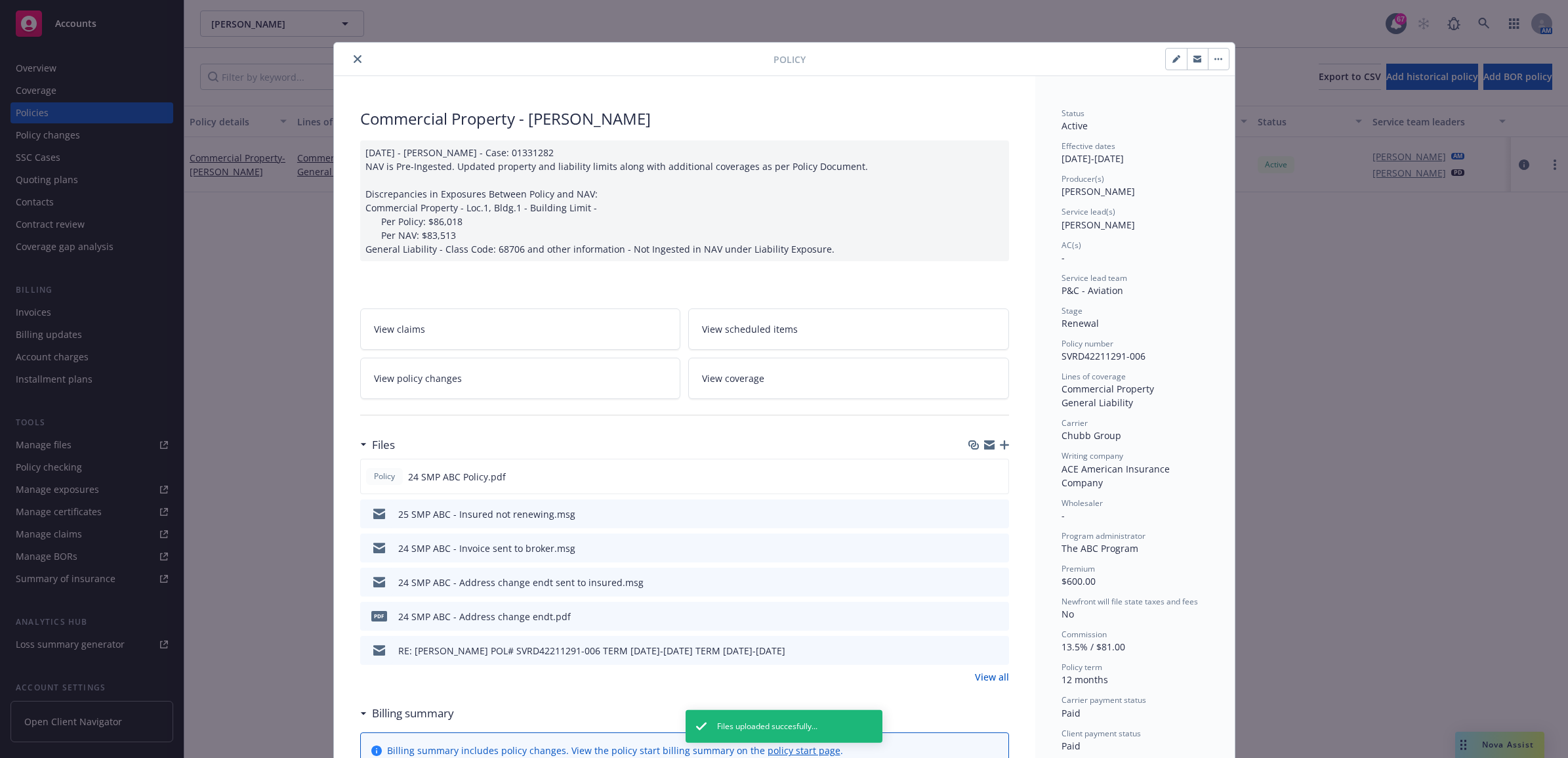
click at [353, 55] on icon "close" at bounding box center [357, 59] width 8 height 8
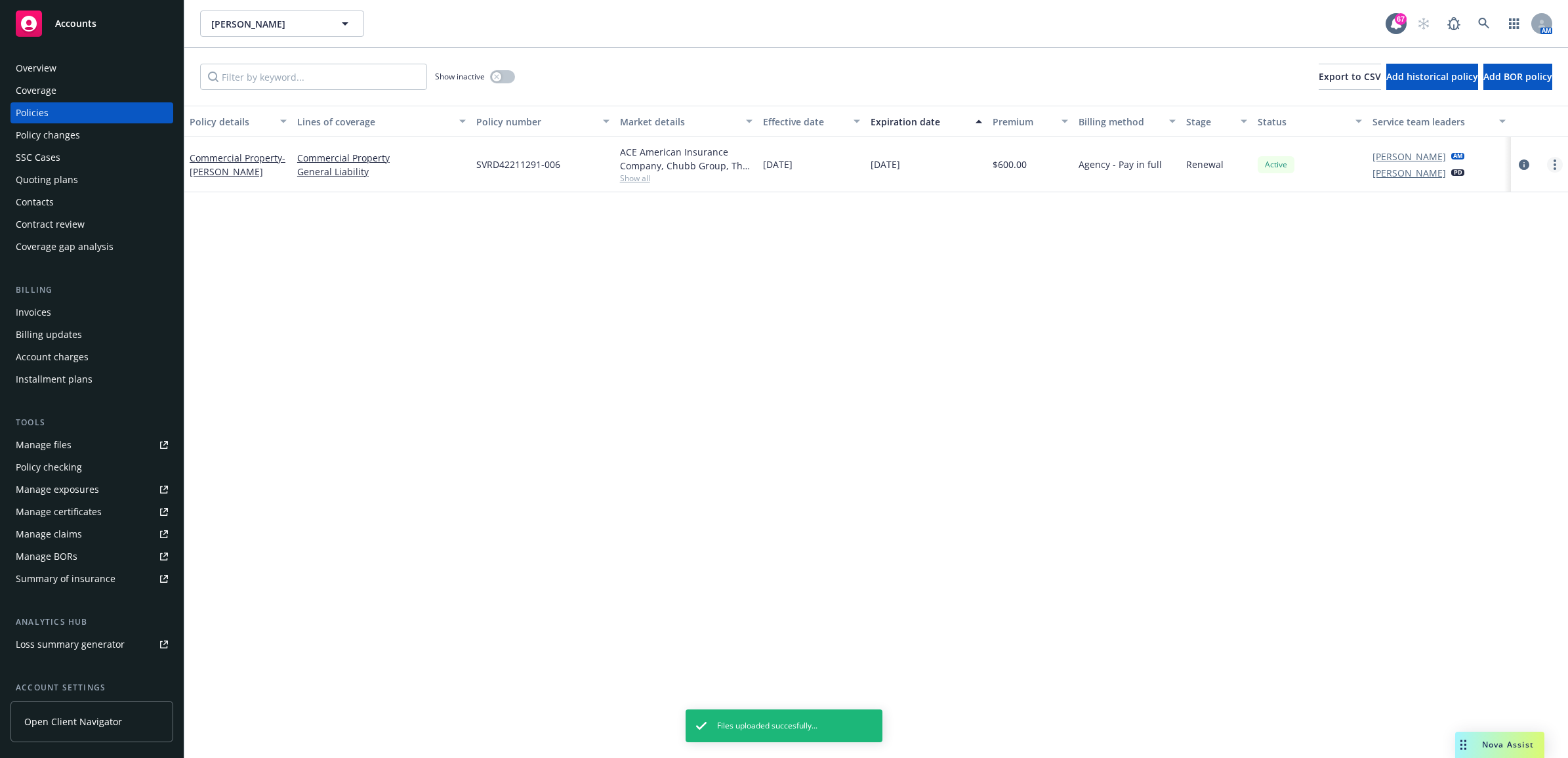
click at [1552, 163] on link "more" at bounding box center [1555, 164] width 16 height 16
click at [1464, 244] on link "End policy" at bounding box center [1486, 244] width 154 height 26
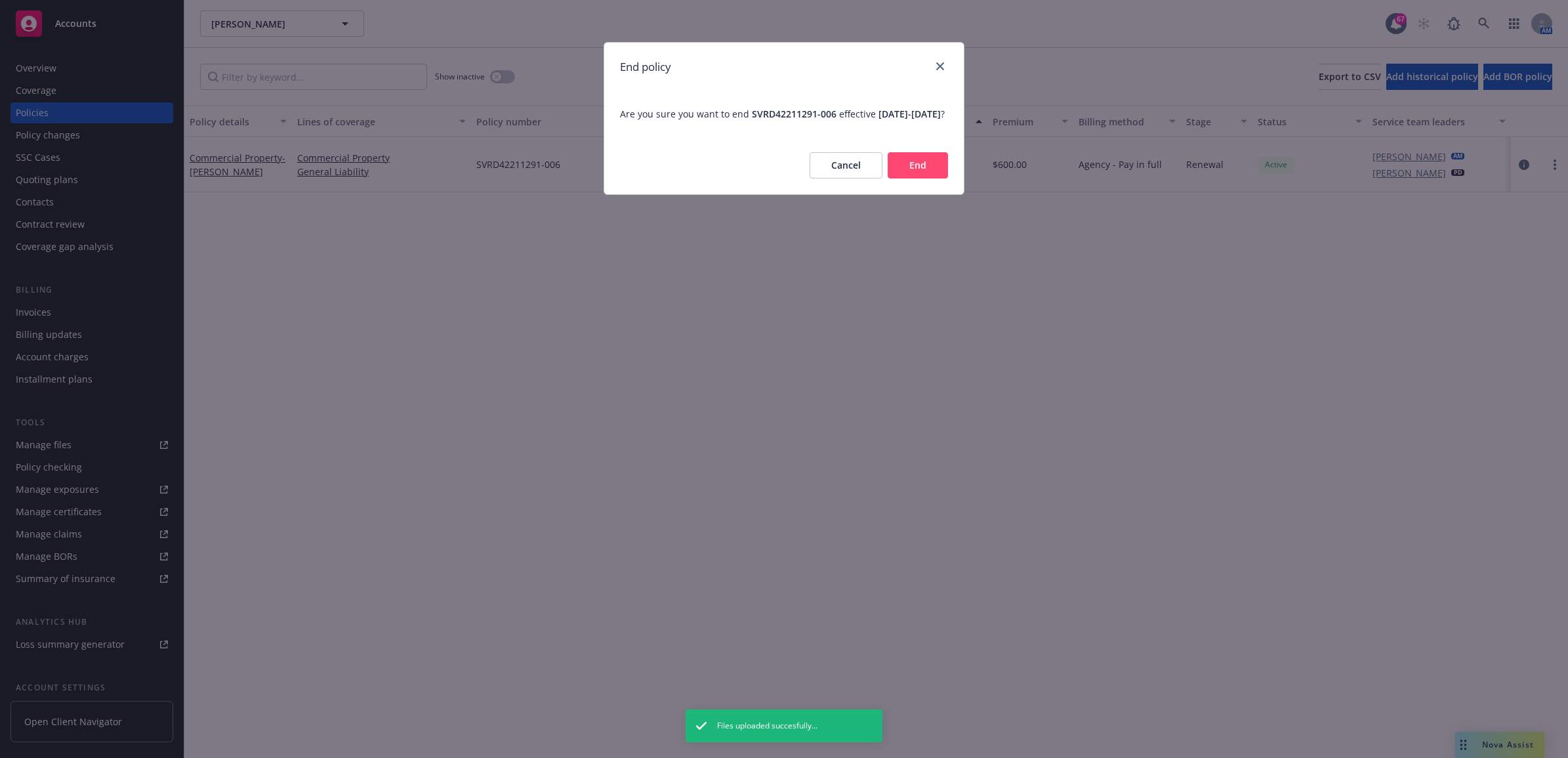
click at [922, 175] on button "End" at bounding box center [918, 165] width 61 height 26
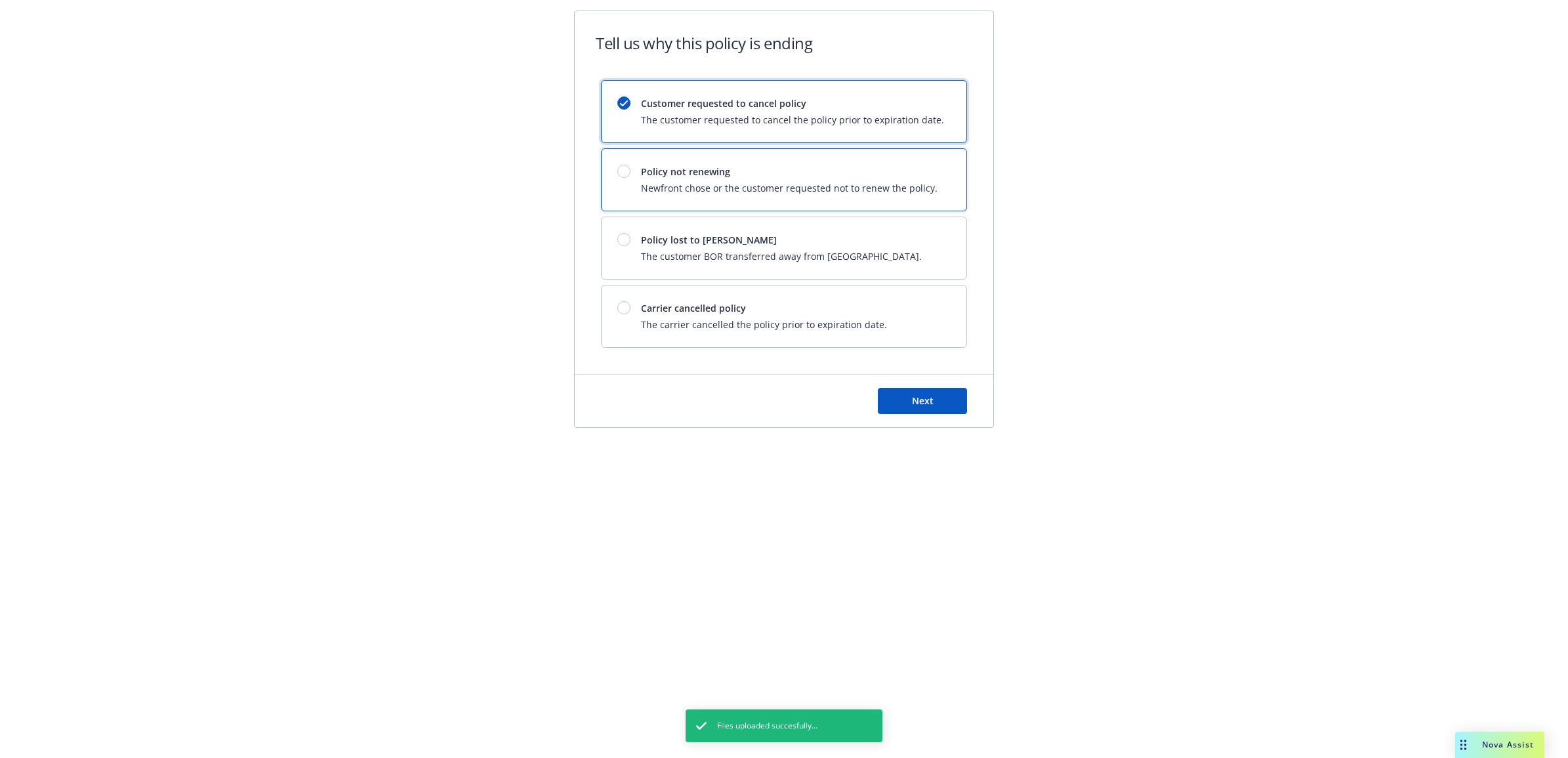
click at [731, 182] on span "Newfront chose or the customer requested not to renew the policy." at bounding box center [790, 188] width 297 height 14
click at [924, 381] on div "Next" at bounding box center [784, 401] width 419 height 52
click at [932, 398] on span "Next" at bounding box center [923, 400] width 22 height 12
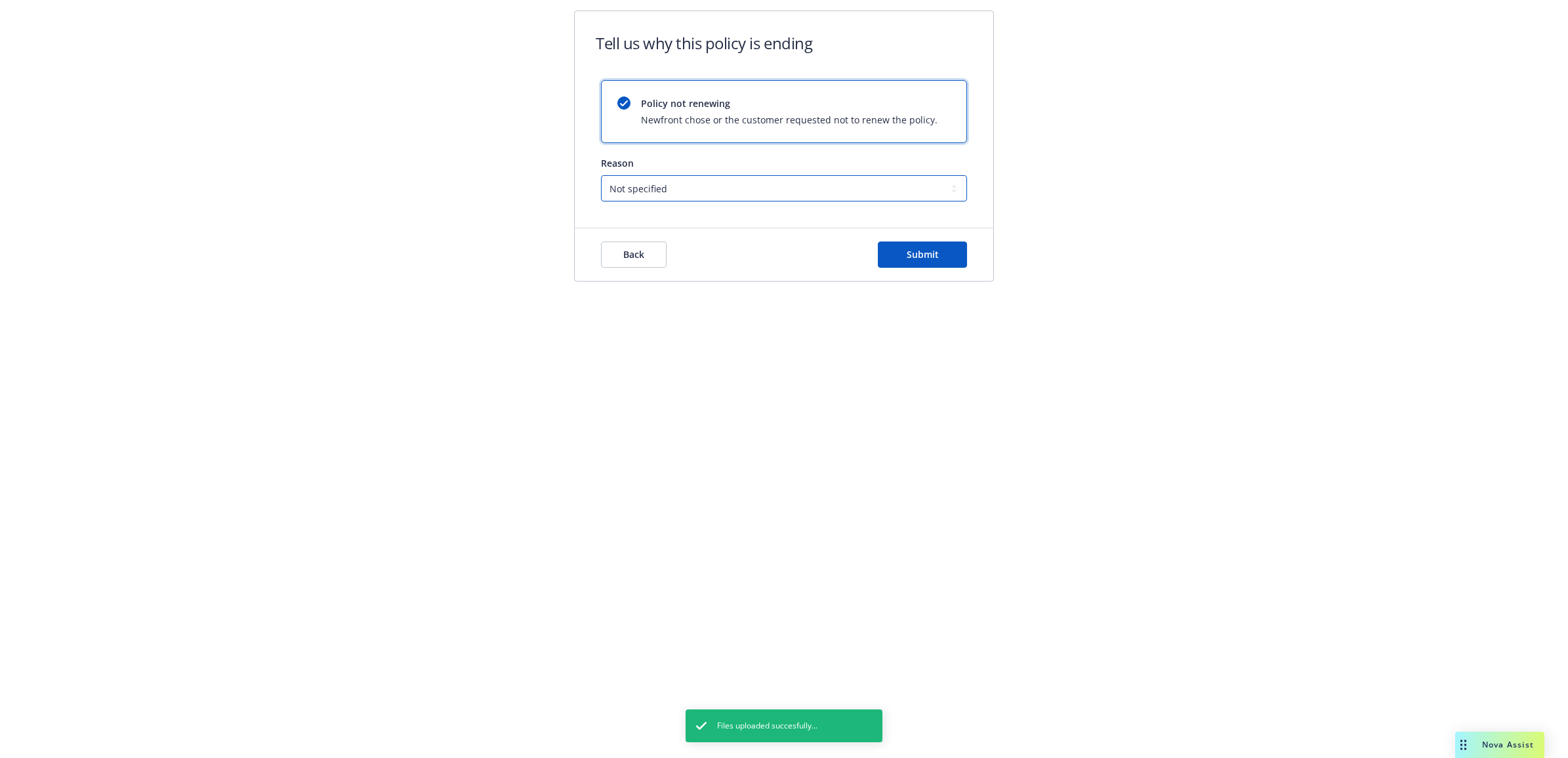
click at [735, 180] on select "Not specified Service Pricing Buyer change M&A, Bankruptcy, or Out of business …" at bounding box center [784, 188] width 366 height 26
select select "Buyer change"
click at [601, 175] on select "Not specified Service Pricing Buyer change M&A, Bankruptcy, or Out of business …" at bounding box center [784, 188] width 366 height 26
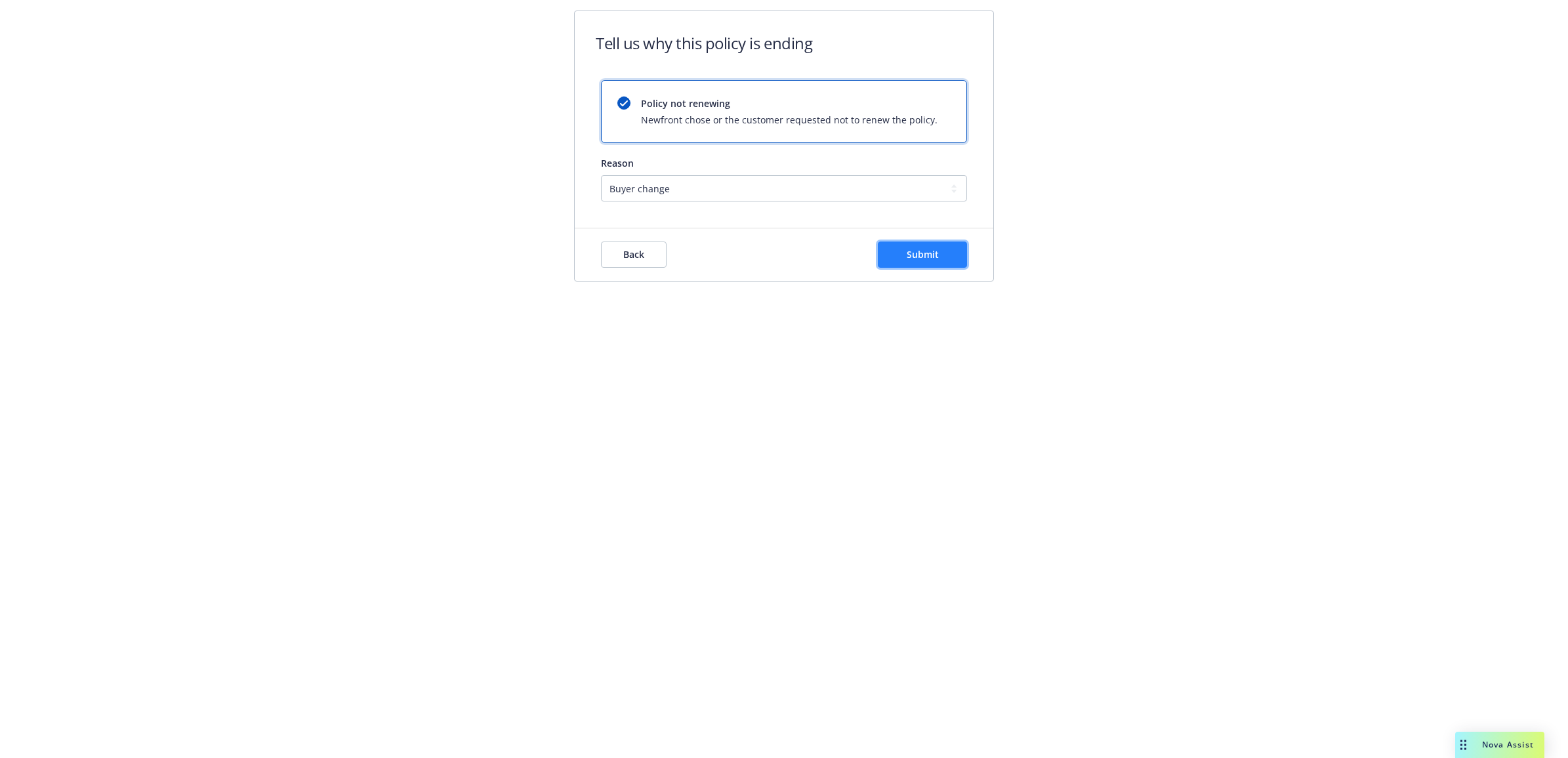
click at [907, 267] on button "Submit" at bounding box center [923, 254] width 89 height 26
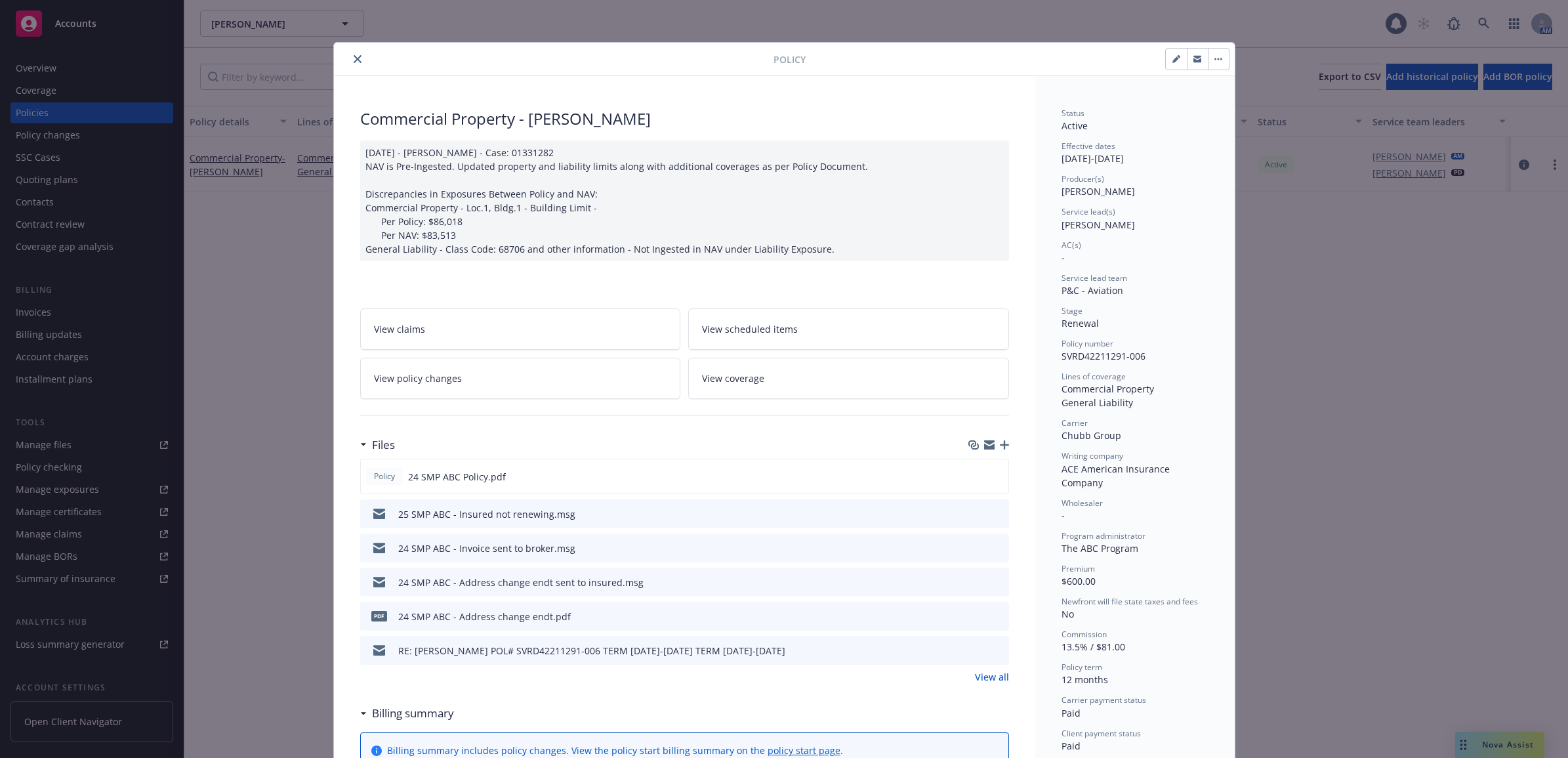
scroll to position [39, 0]
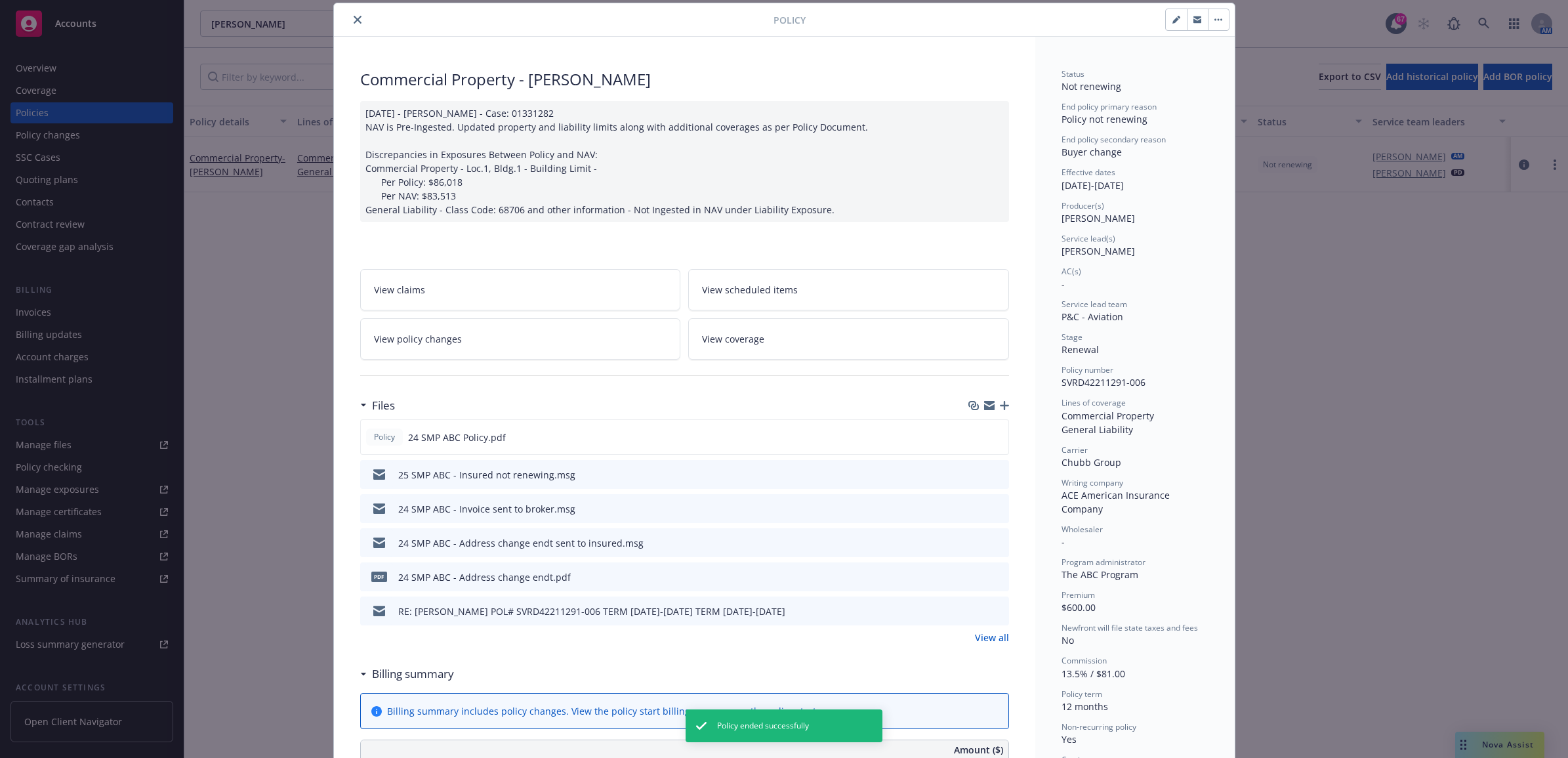
drag, startPoint x: 349, startPoint y: 21, endPoint x: 358, endPoint y: 21, distance: 9.0
click at [353, 21] on icon "close" at bounding box center [357, 20] width 8 height 8
